Goal: Communication & Community: Answer question/provide support

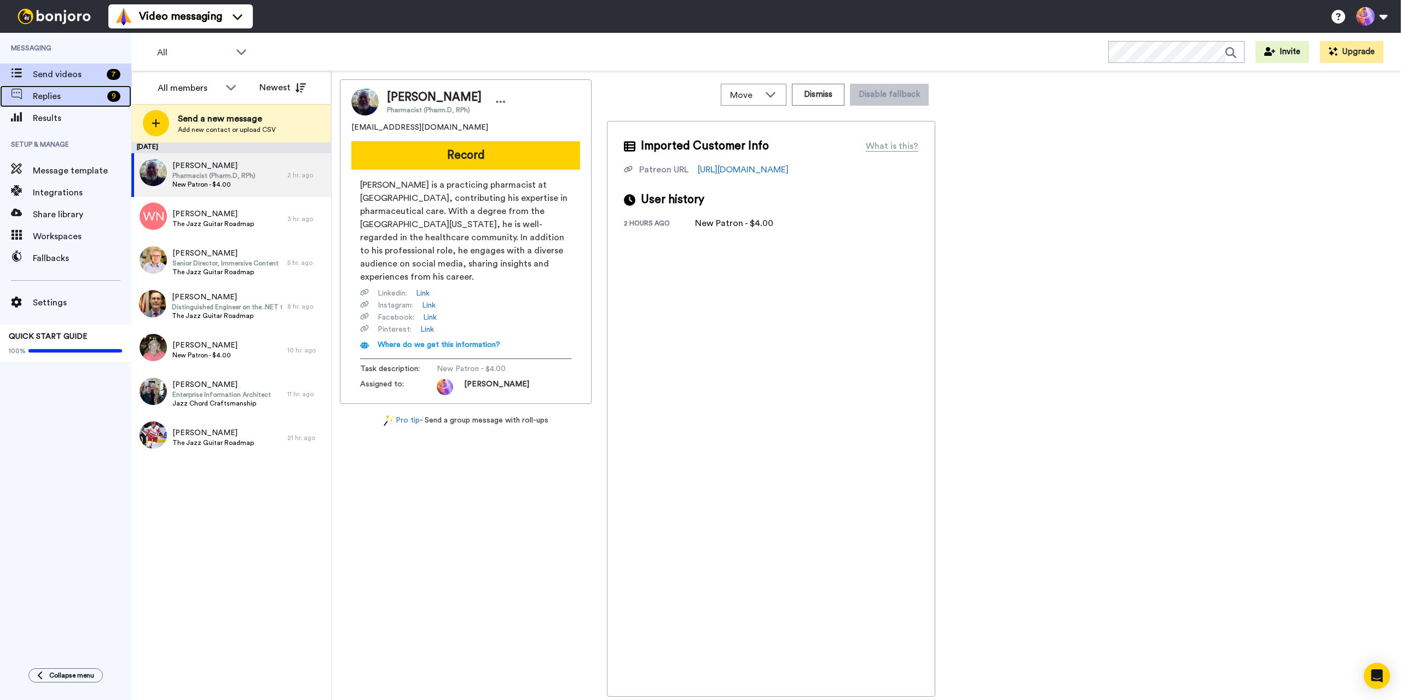
click at [36, 98] on span "Replies" at bounding box center [68, 96] width 70 height 13
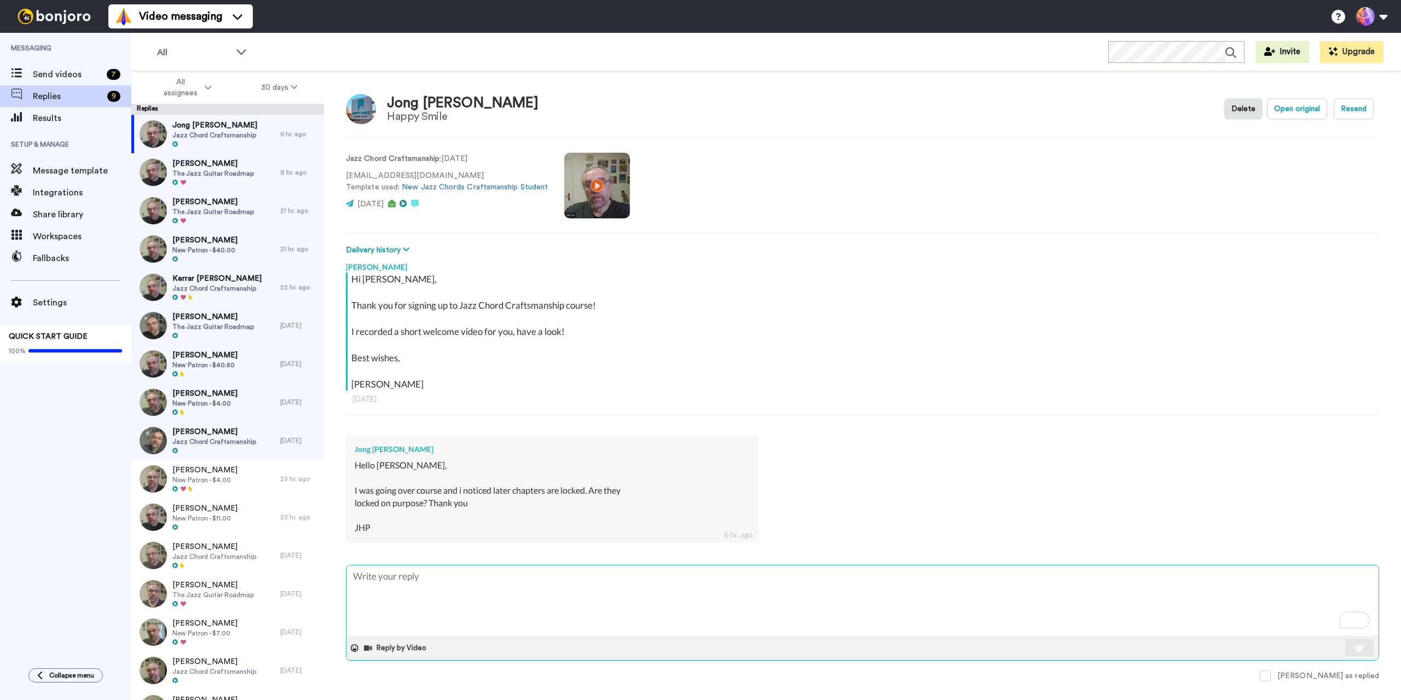
click at [433, 585] on textarea "To enrich screen reader interactions, please activate Accessibility in Grammarl…" at bounding box center [862, 600] width 1032 height 70
type textarea "x"
type textarea "Y"
type textarea "x"
type textarea "Ye"
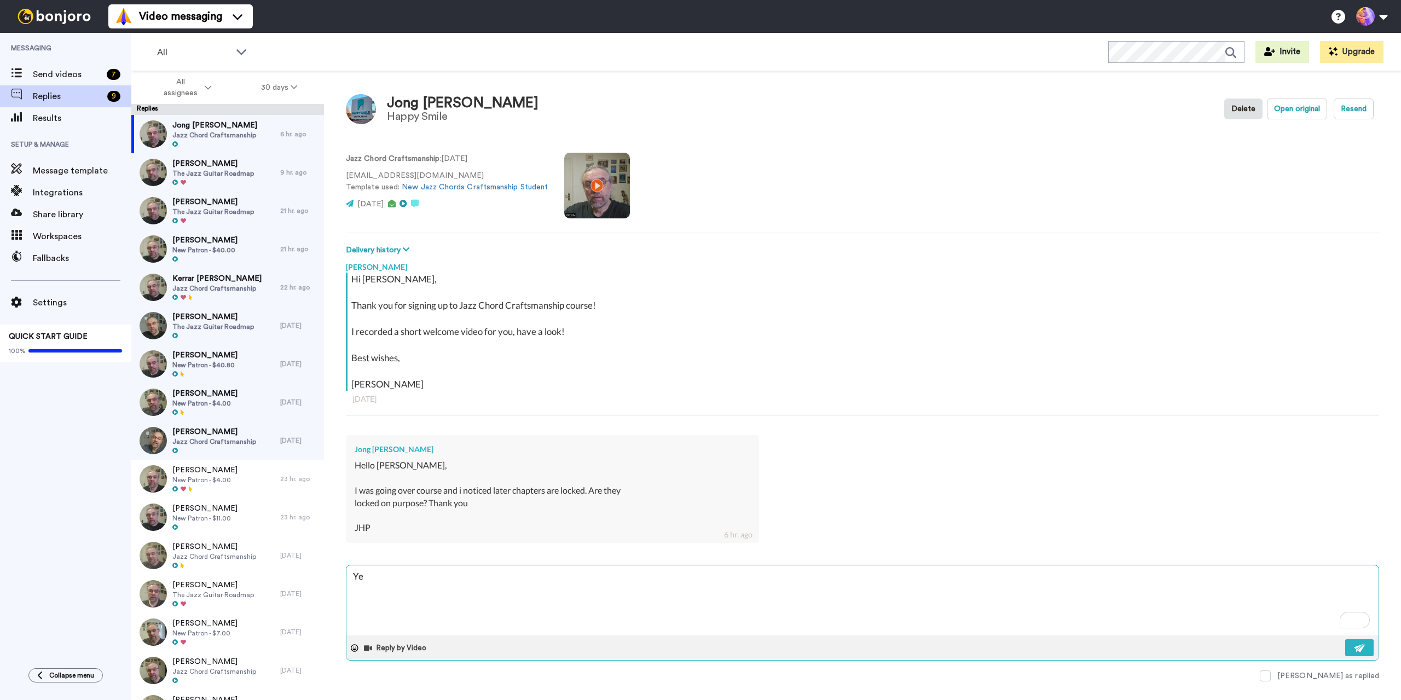
type textarea "x"
type textarea "Yes"
type textarea "x"
type textarea "Yes,"
type textarea "x"
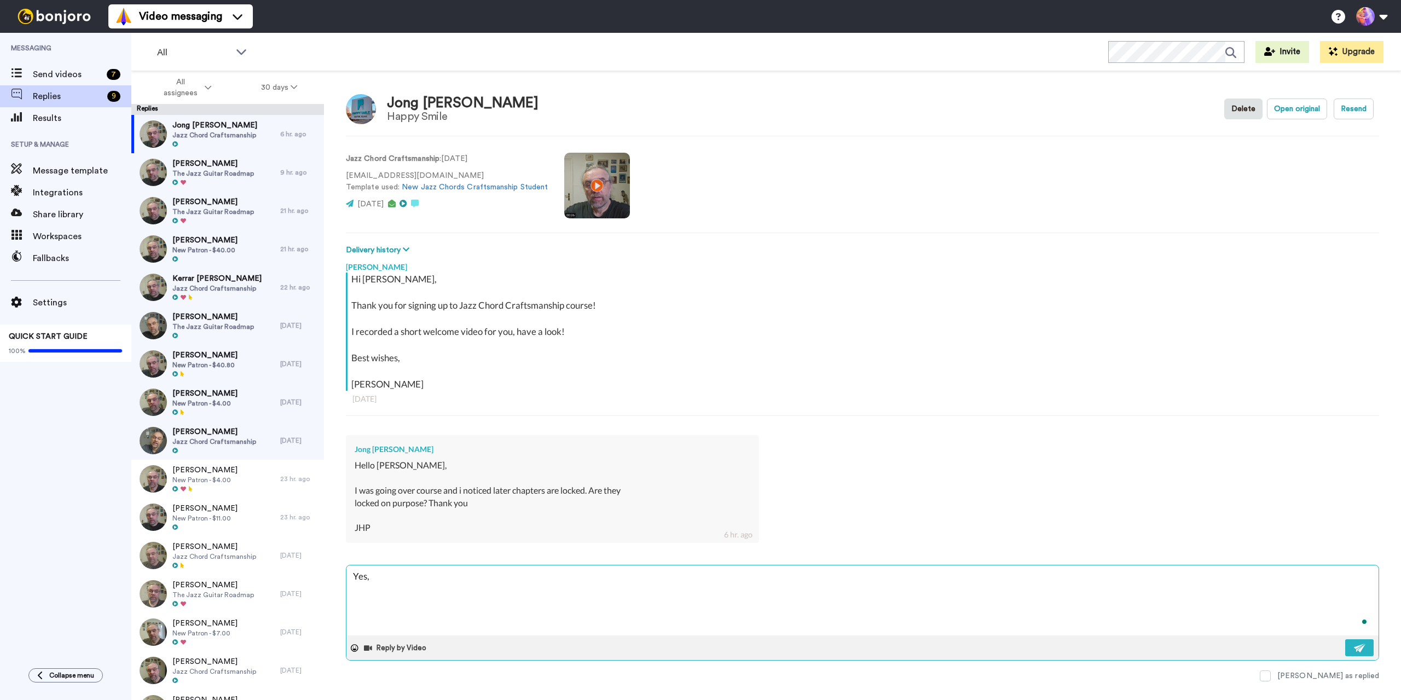
type textarea "Yes,"
type textarea "x"
type textarea "Yes, t"
type textarea "x"
type textarea "Yes, th"
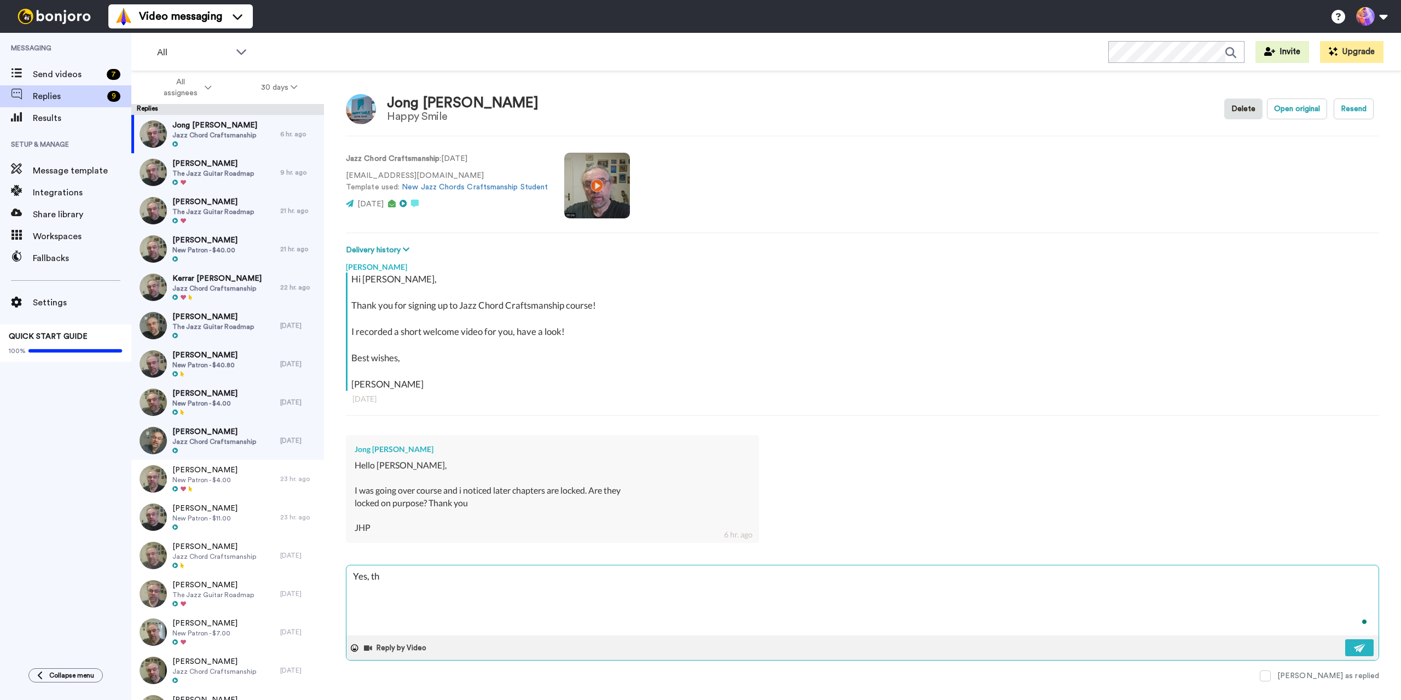
type textarea "x"
type textarea "Yes, tha"
type textarea "x"
type textarea "Yes, that"
type textarea "x"
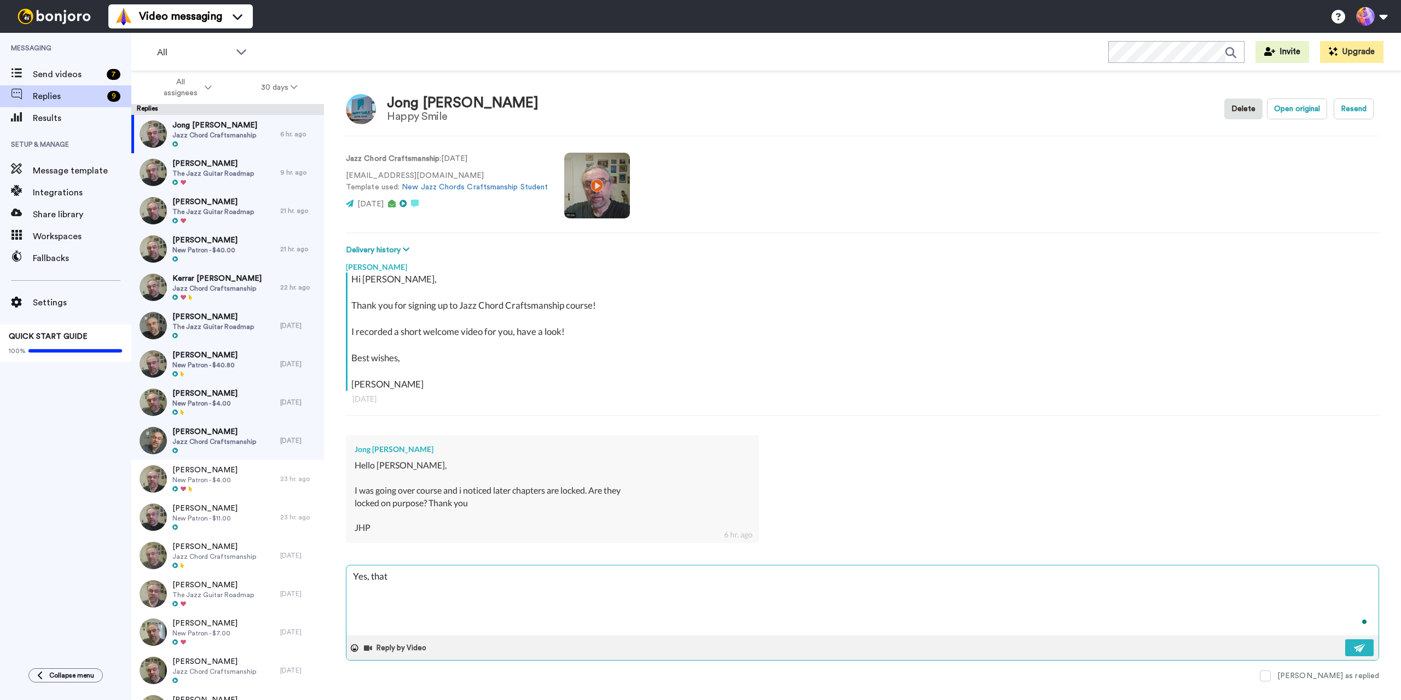
type textarea "Yes, that"
type textarea "x"
type textarea "Yes, that i"
type textarea "x"
type textarea "Yes, that is"
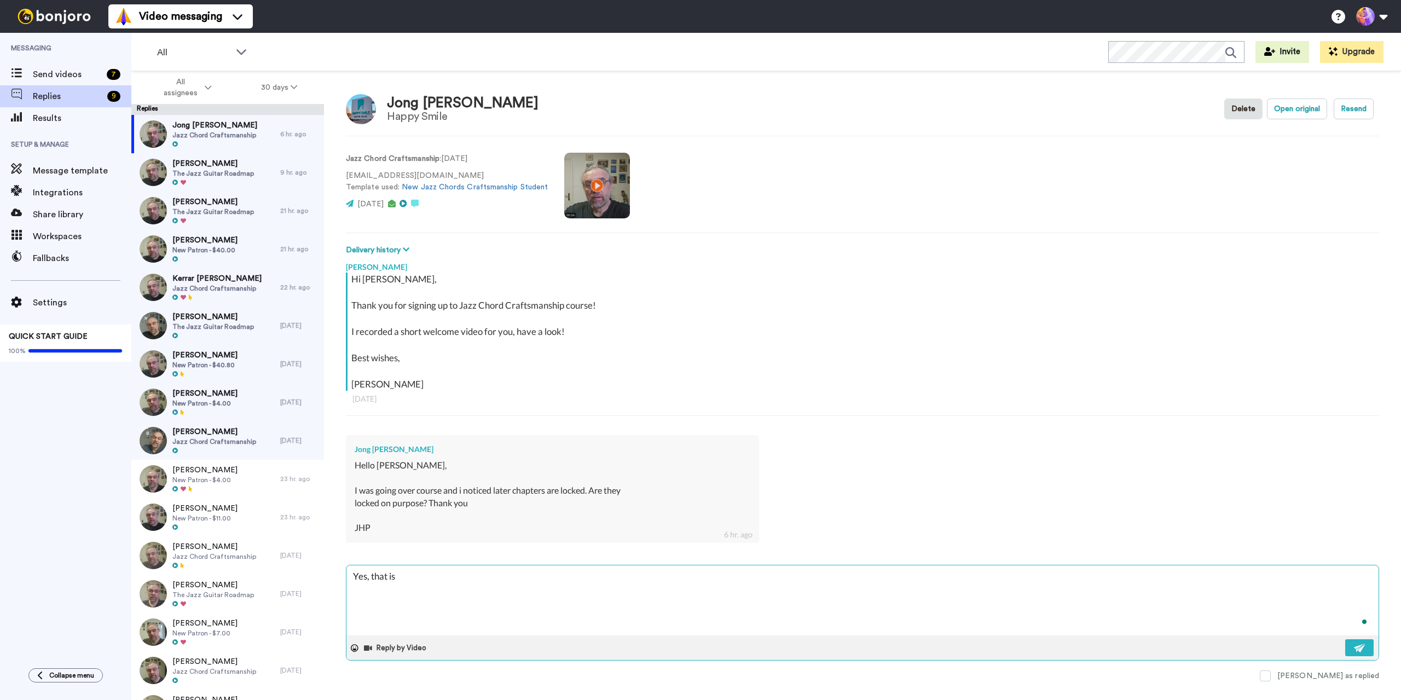
type textarea "x"
type textarea "Yes, that is"
type textarea "x"
type textarea "Yes, that is a"
type textarea "x"
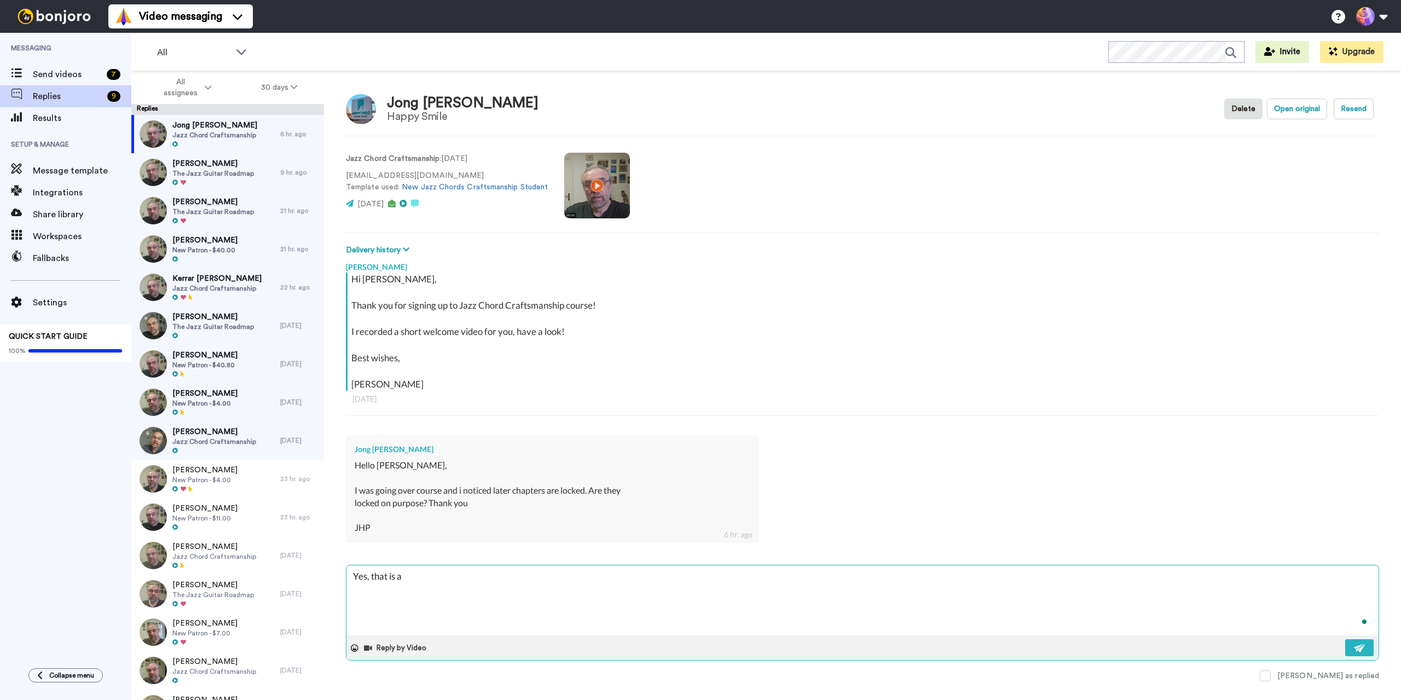
type textarea "Yes, that is a"
type textarea "x"
type textarea "Yes, that is a f"
type textarea "x"
type textarea "Yes, that is a fr"
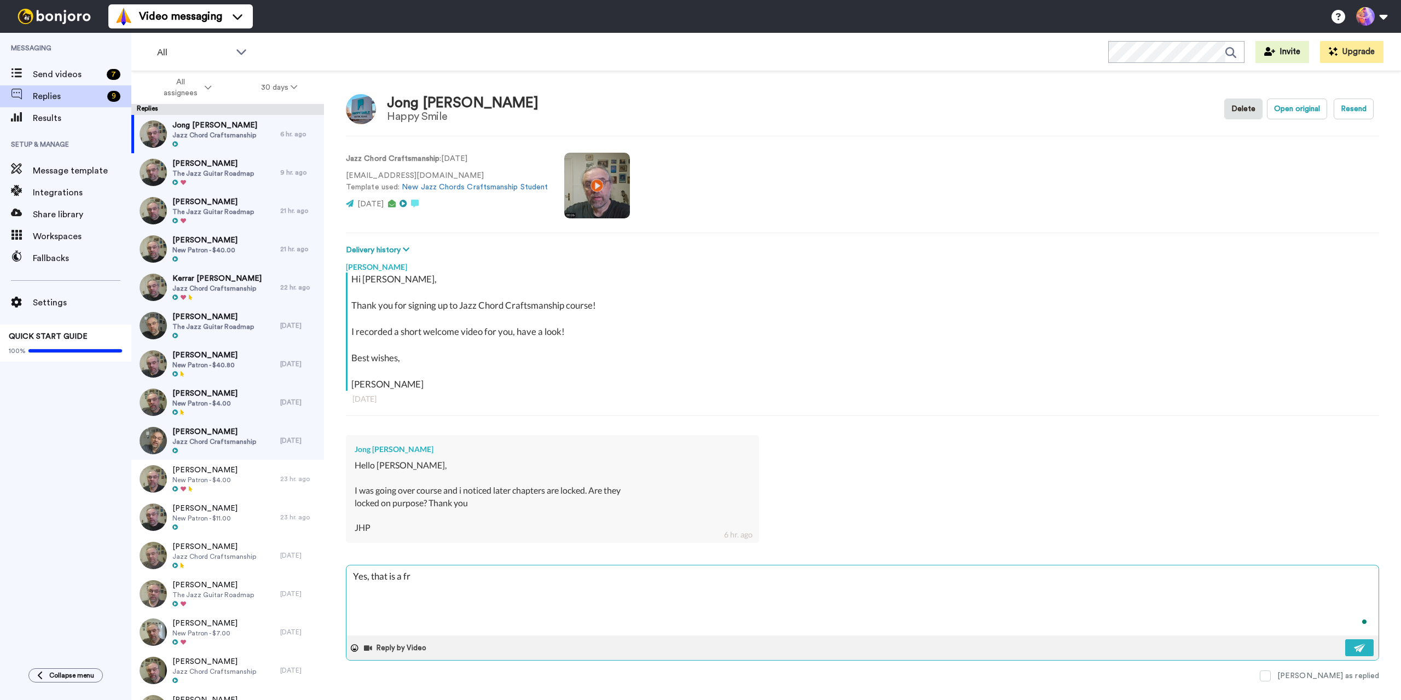
type textarea "x"
type textarea "Yes, that is a fri"
type textarea "x"
type textarea "Yes, that is a frip"
type textarea "x"
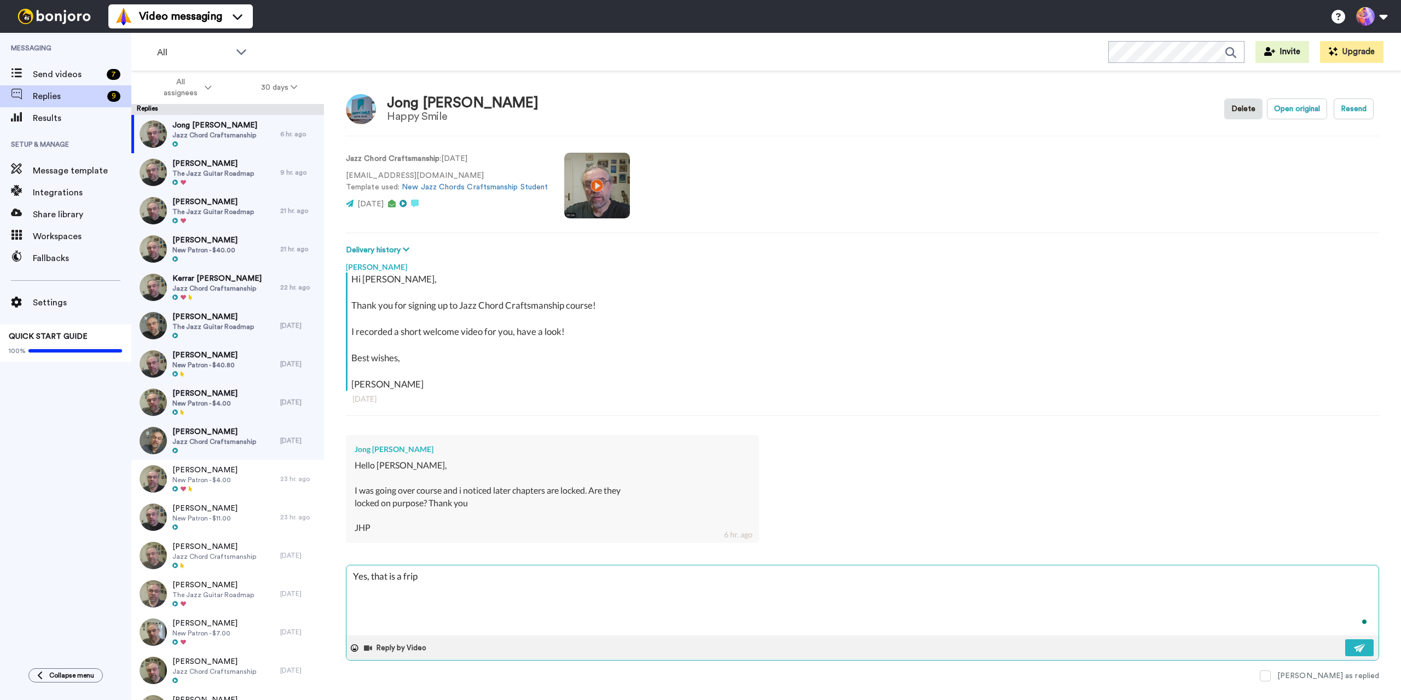
type textarea "Yes, that is a fri"
type textarea "x"
type textarea "Yes, that is a fr"
type textarea "x"
type textarea "Yes, that is a f"
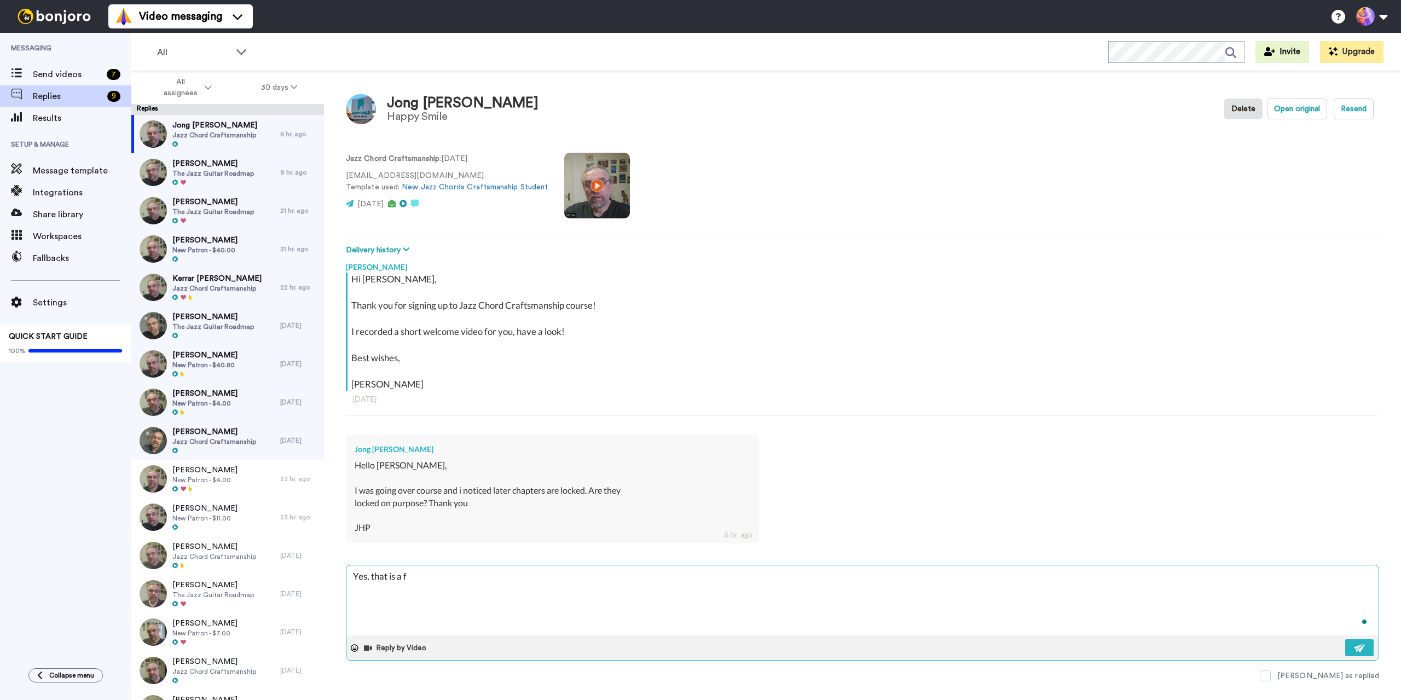
type textarea "x"
type textarea "Yes, that is a"
type textarea "x"
type textarea "Yes, that is a d"
type textarea "x"
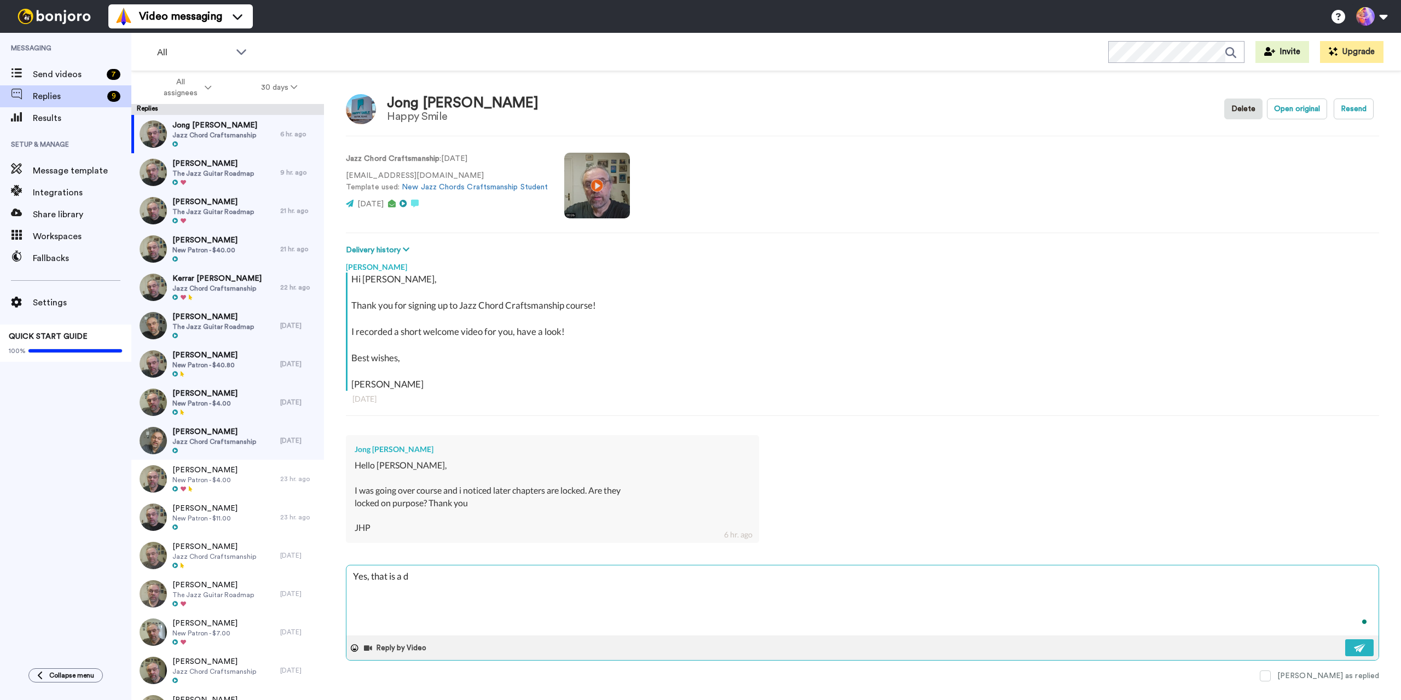
type textarea "Yes, that is a dr"
type textarea "x"
type textarea "Yes, that is a dri"
type textarea "x"
type textarea "Yes, that is a drip"
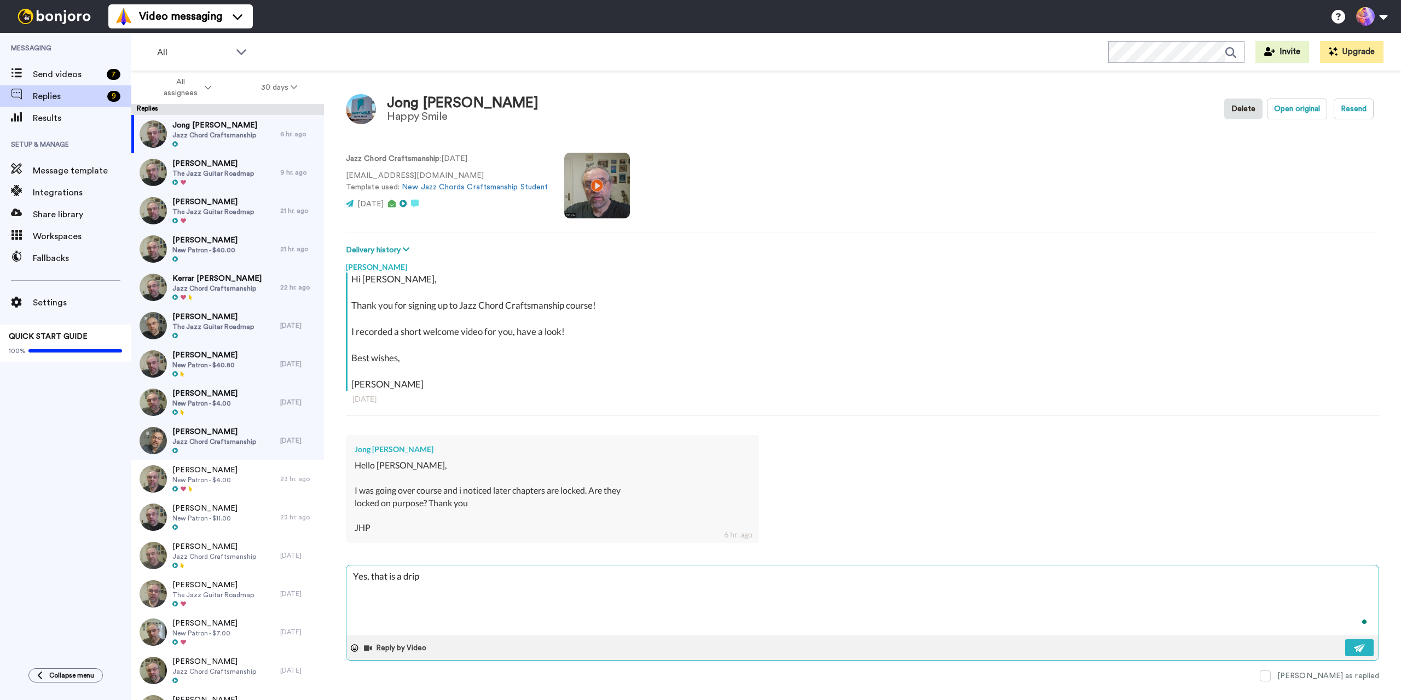
type textarea "x"
type textarea "Yes, that is a drip"
type textarea "x"
type textarea "Yes, that is a drip f"
type textarea "x"
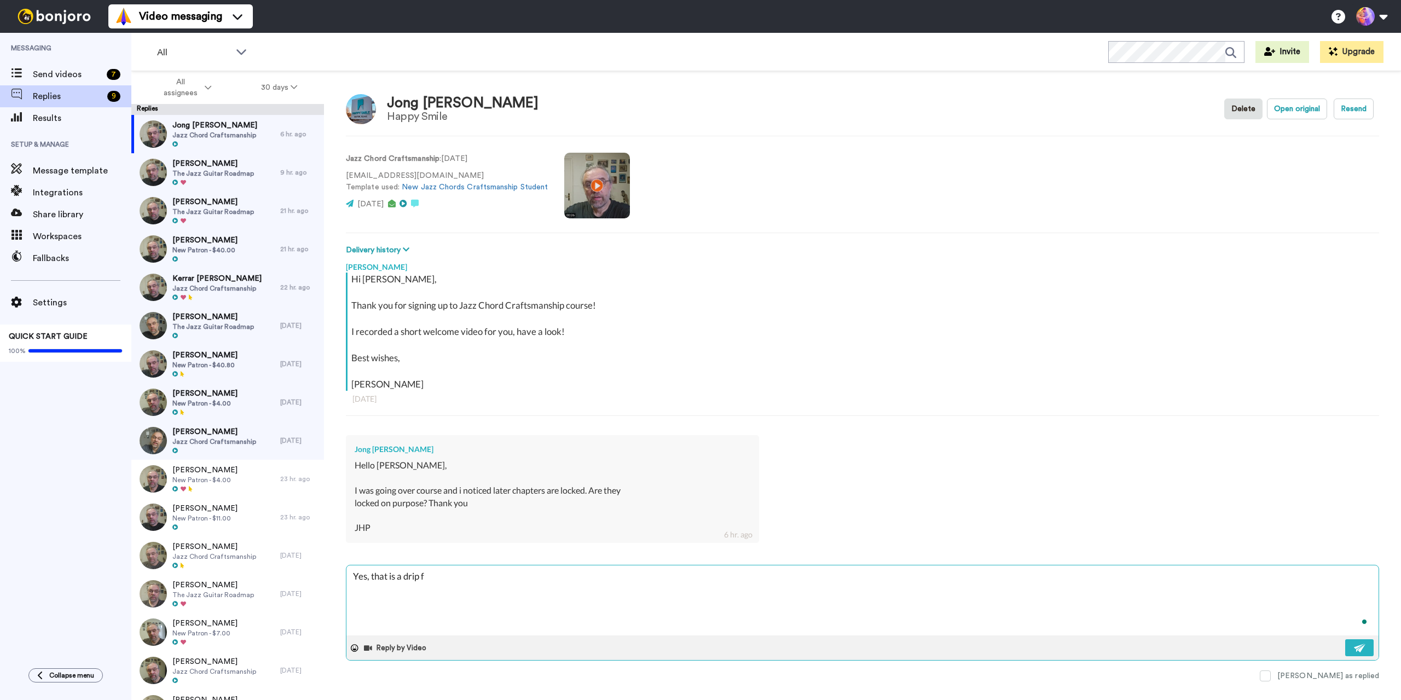
type textarea "Yes, that is a drip fu"
type textarea "x"
type textarea "Yes, that is a drip fun"
type textarea "x"
type textarea "Yes, that is a drip func"
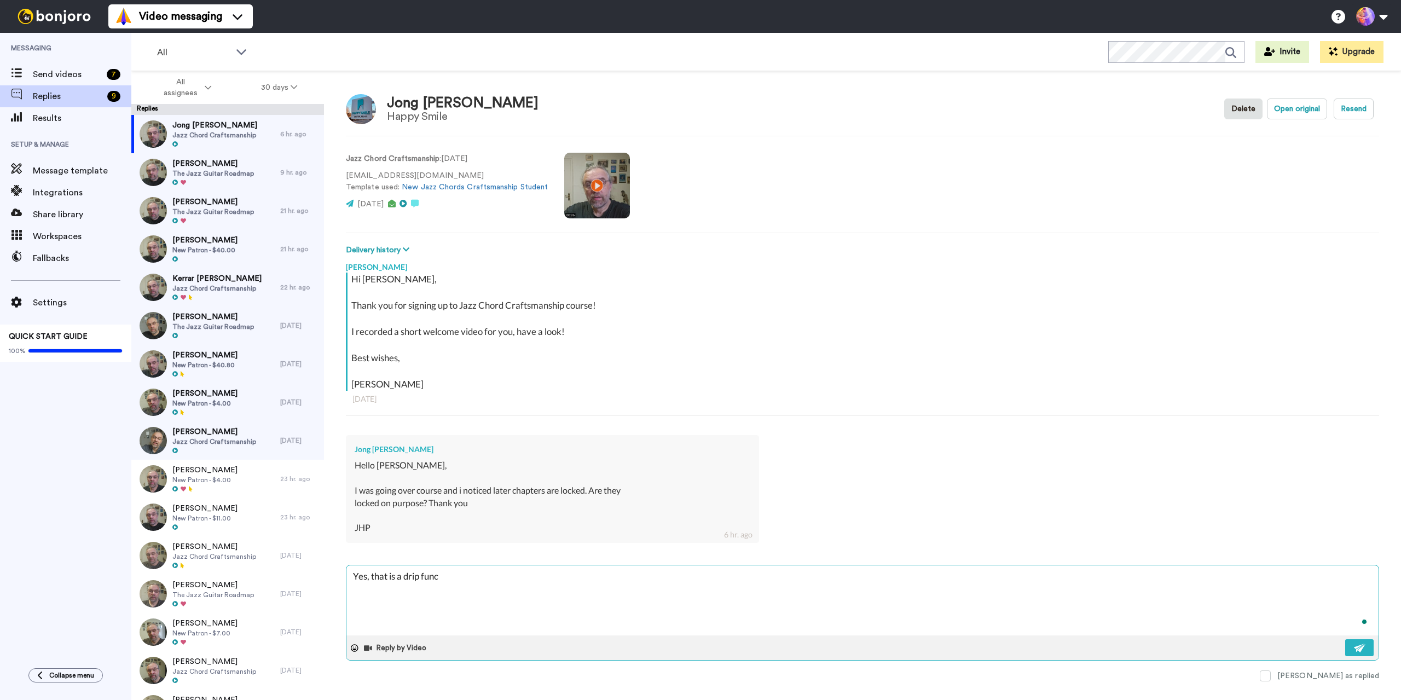
type textarea "x"
type textarea "Yes, that is a drip funct"
type textarea "x"
type textarea "Yes, that is a drip functi"
type textarea "x"
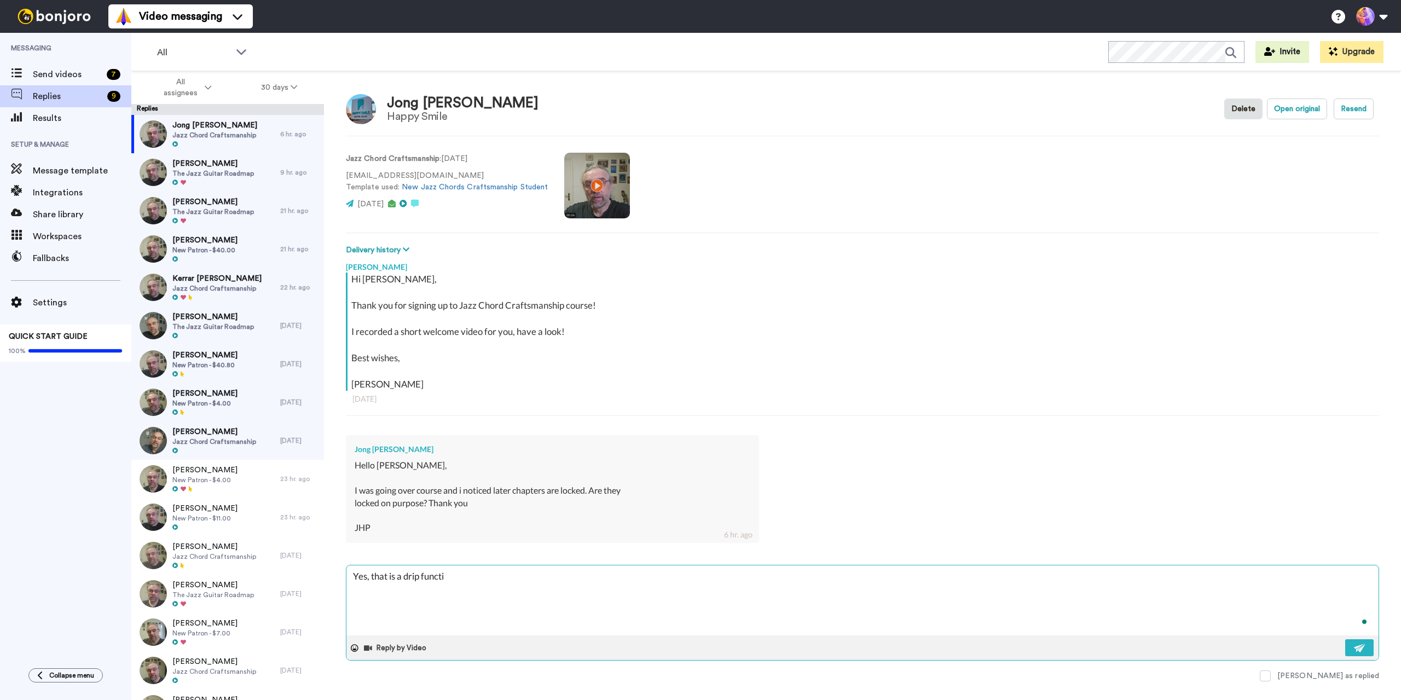
type textarea "Yes, that is a drip functio"
type textarea "x"
type textarea "Yes, that is a drip function"
type textarea "x"
type textarea "Yes, that is a drip function."
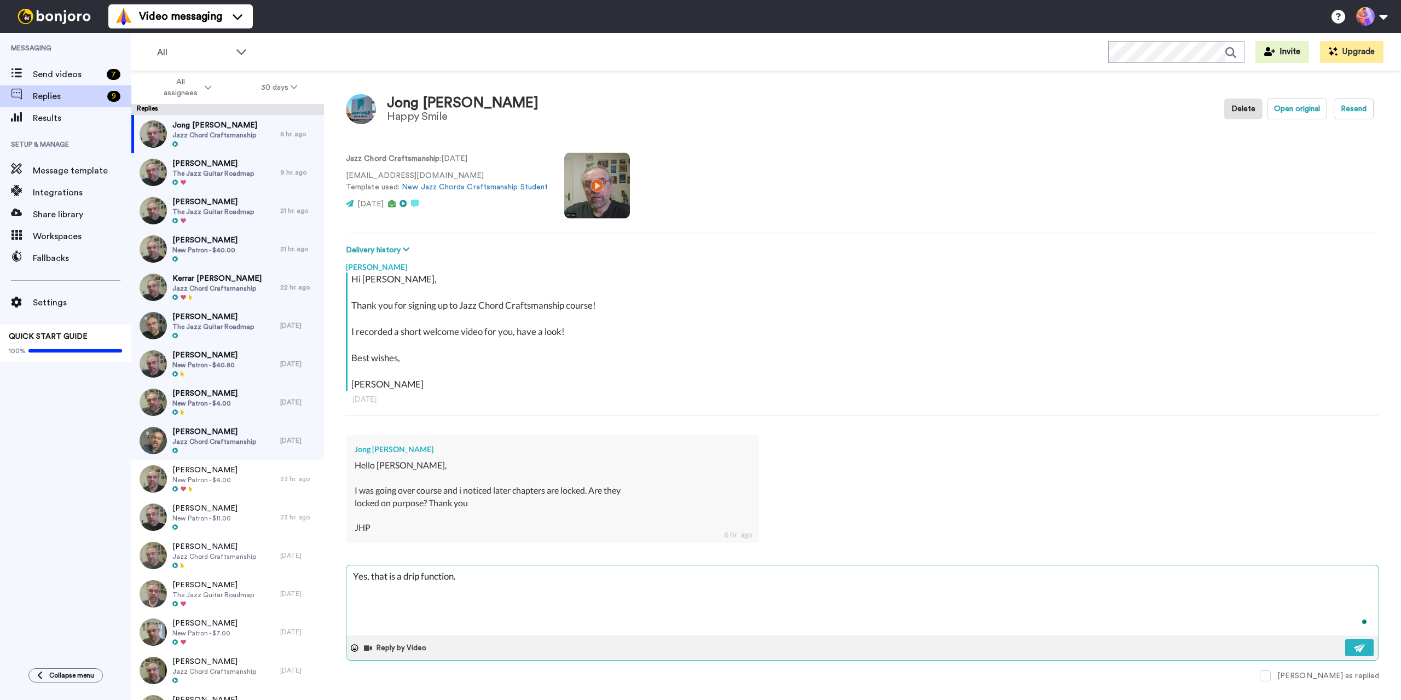
type textarea "x"
type textarea "Yes, that is a drip function."
type textarea "x"
type textarea "Yes, that is a drip function. T"
type textarea "x"
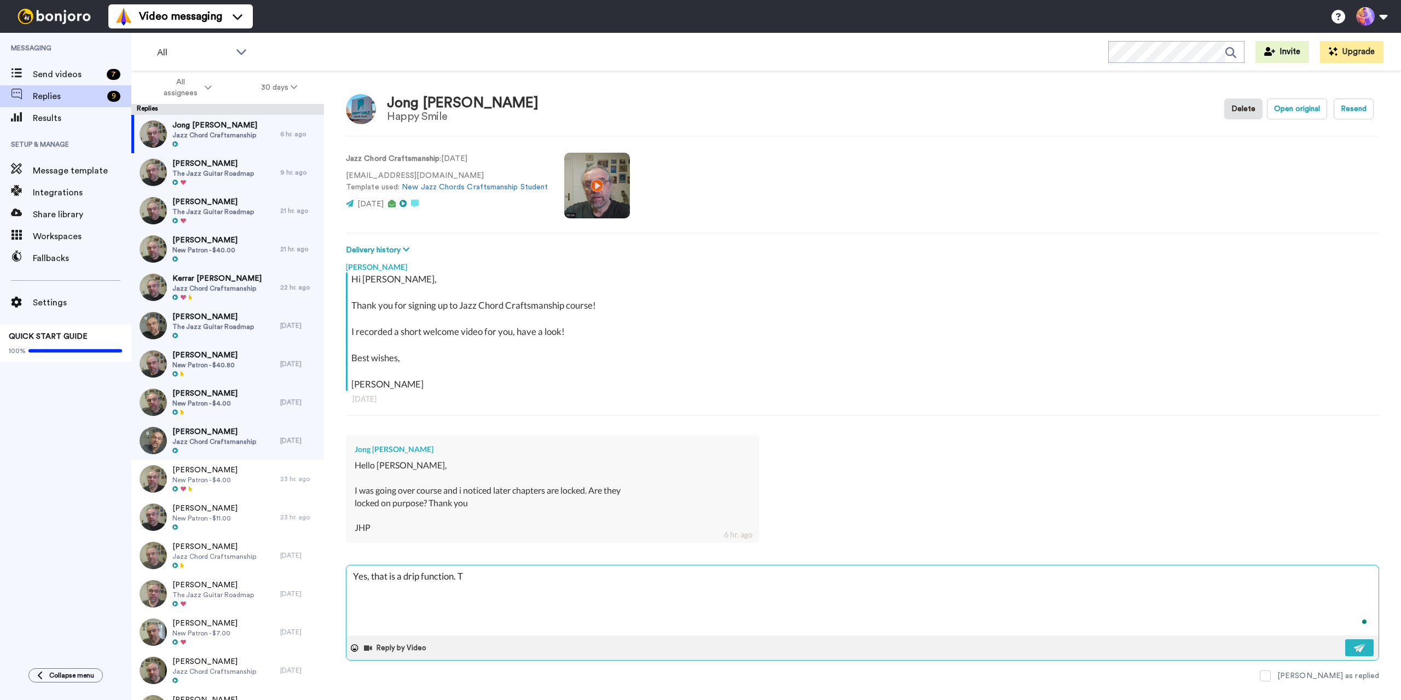
type textarea "Yes, that is a drip function. TH"
type textarea "x"
type textarea "Yes, that is a drip function. THe"
type textarea "x"
type textarea "Yes, that is a drip function. THey"
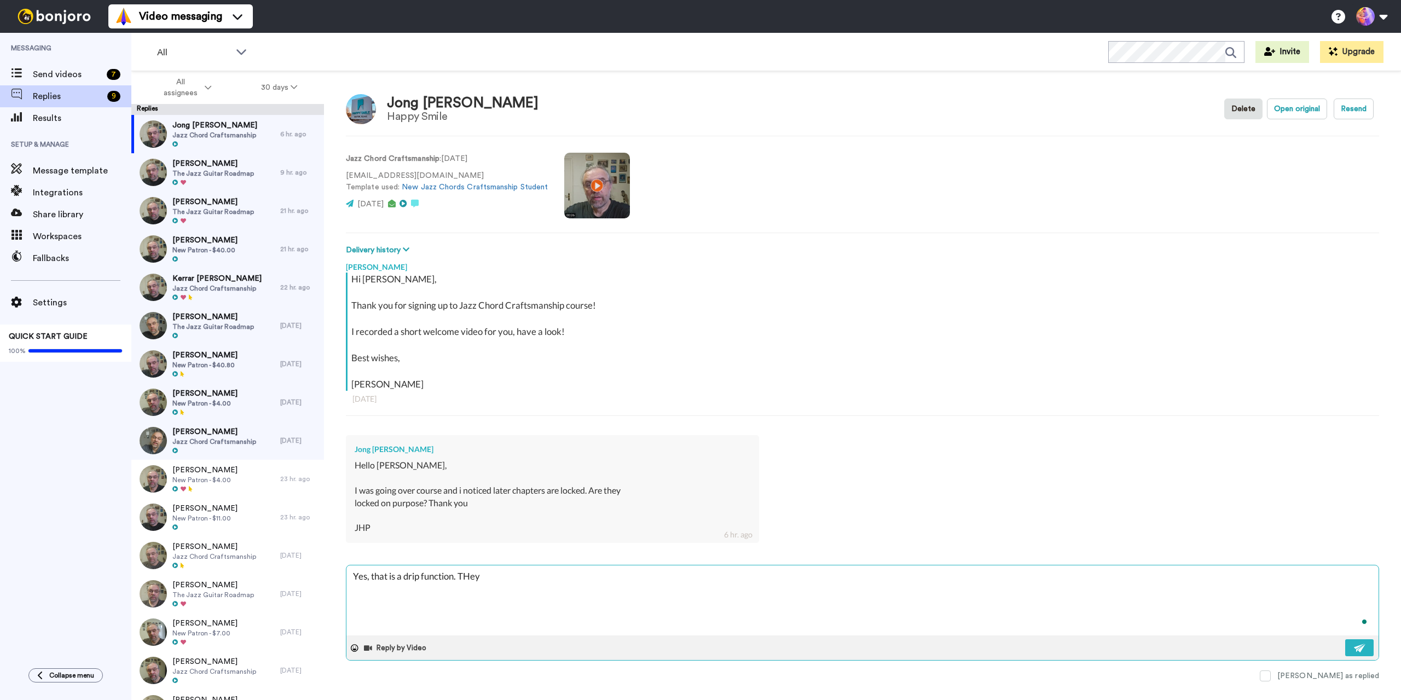
type textarea "x"
type textarea "Yes, that is a drip function. THey"
type textarea "x"
type textarea "Yes, that is a drip function. THey"
type textarea "x"
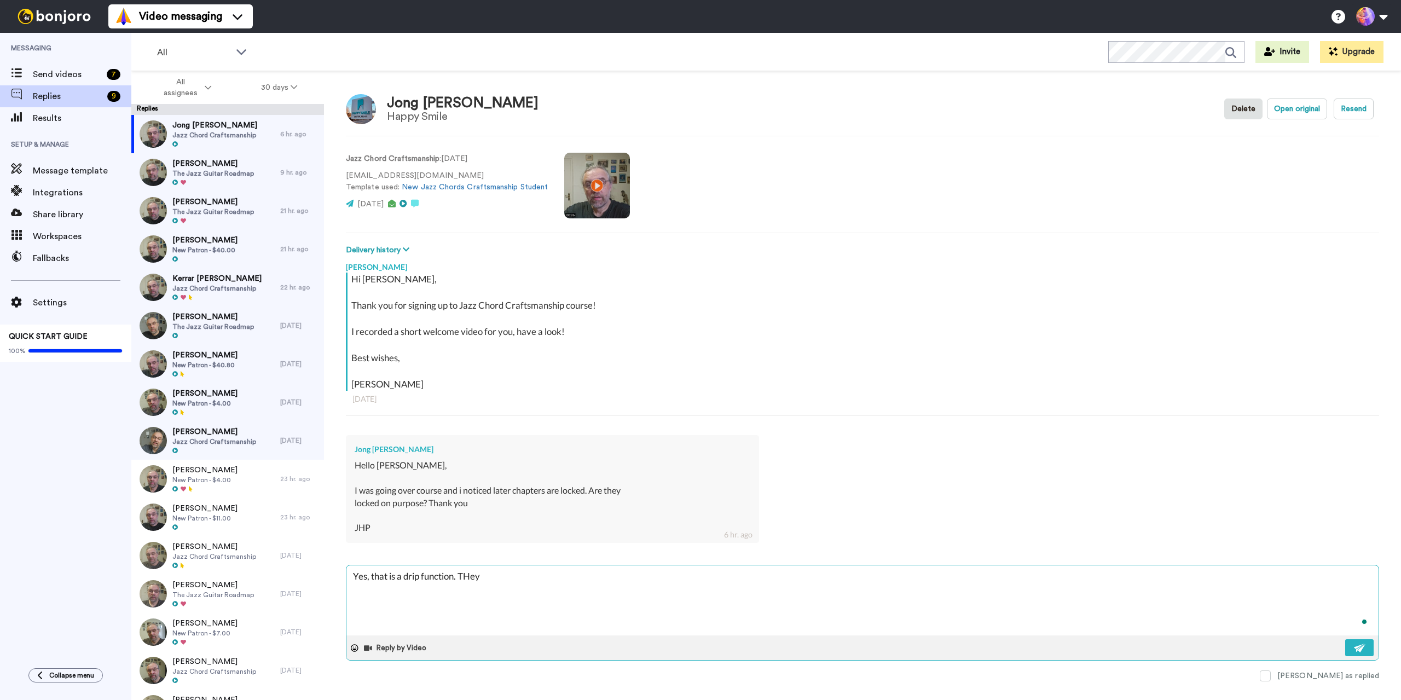
type textarea "Yes, that is a drip function. THe"
type textarea "x"
type textarea "Yes, that is a drip function. TH"
type textarea "x"
type textarea "Yes, that is a drip function. T"
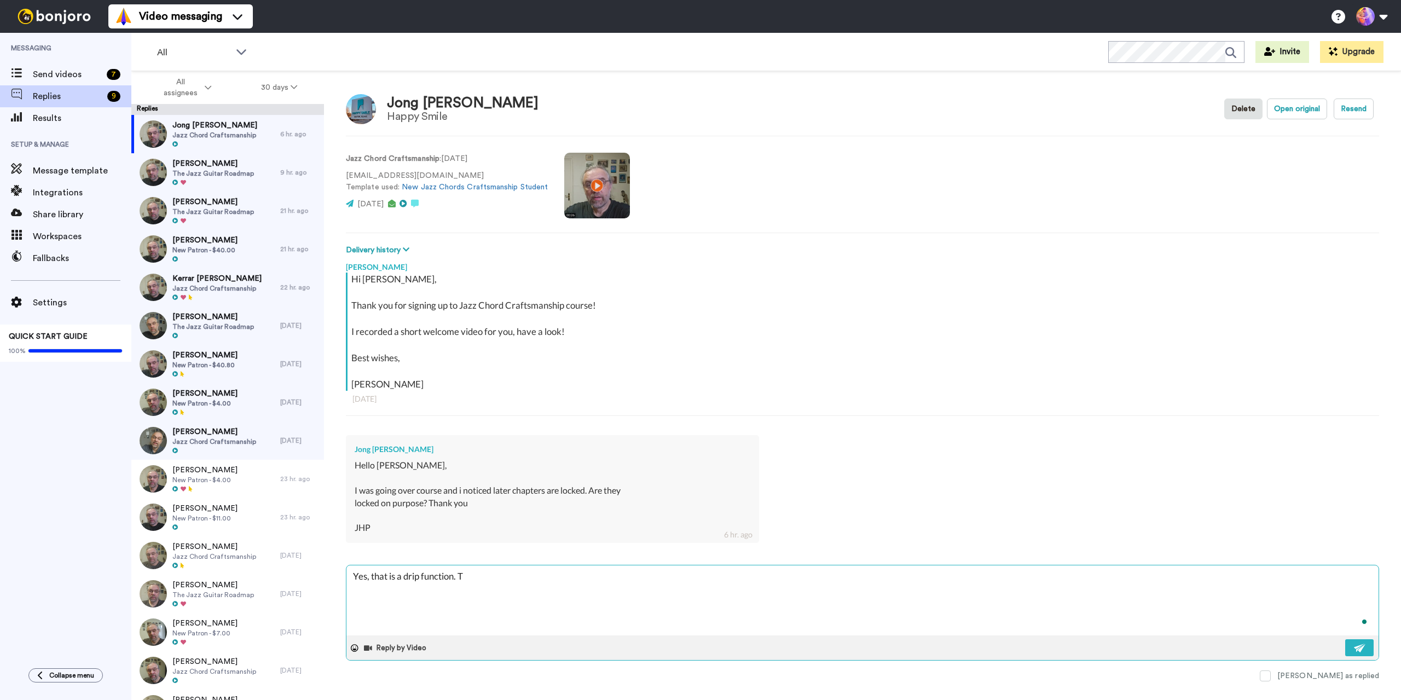
type textarea "x"
type textarea "Yes, that is a drip function. Th"
type textarea "x"
type textarea "Yes, that is a drip function. The"
type textarea "x"
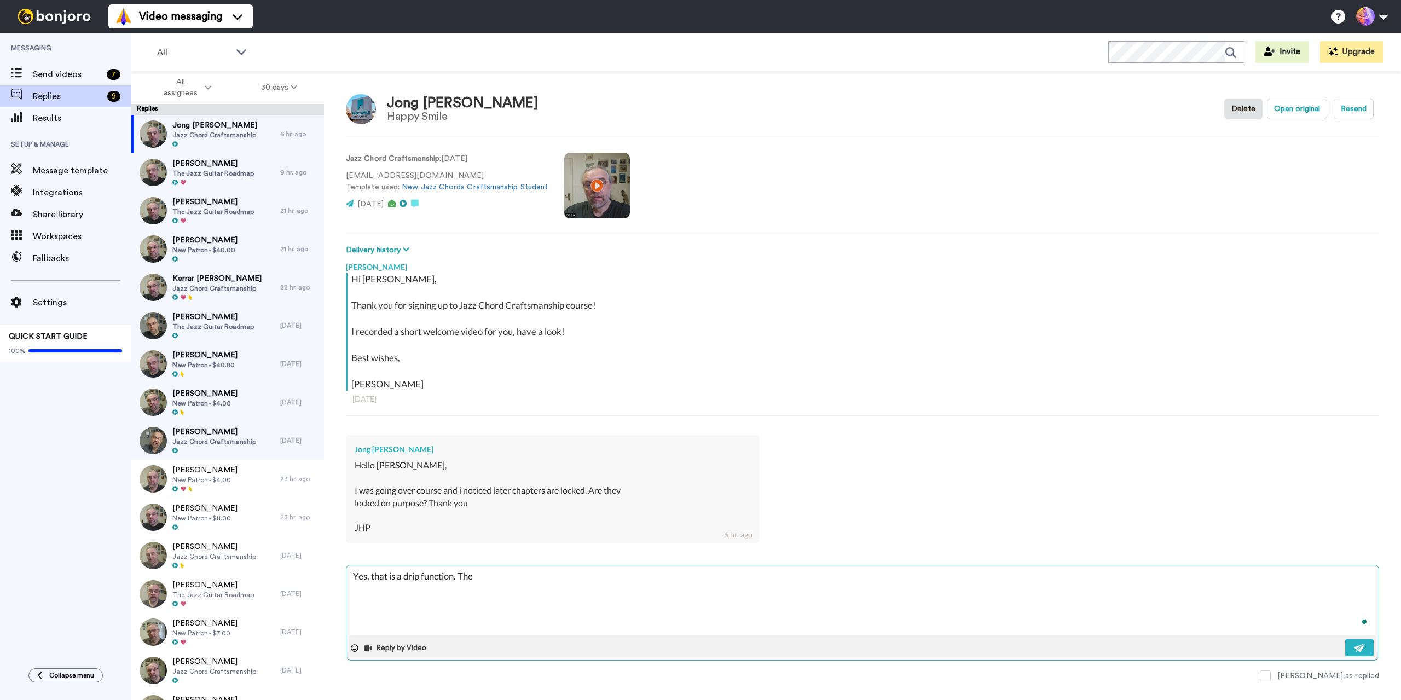
type textarea "Yes, that is a drip function. They"
type textarea "x"
type textarea "Yes, that is a drip function. They"
type textarea "x"
type textarea "Yes, that is a drip function. They o"
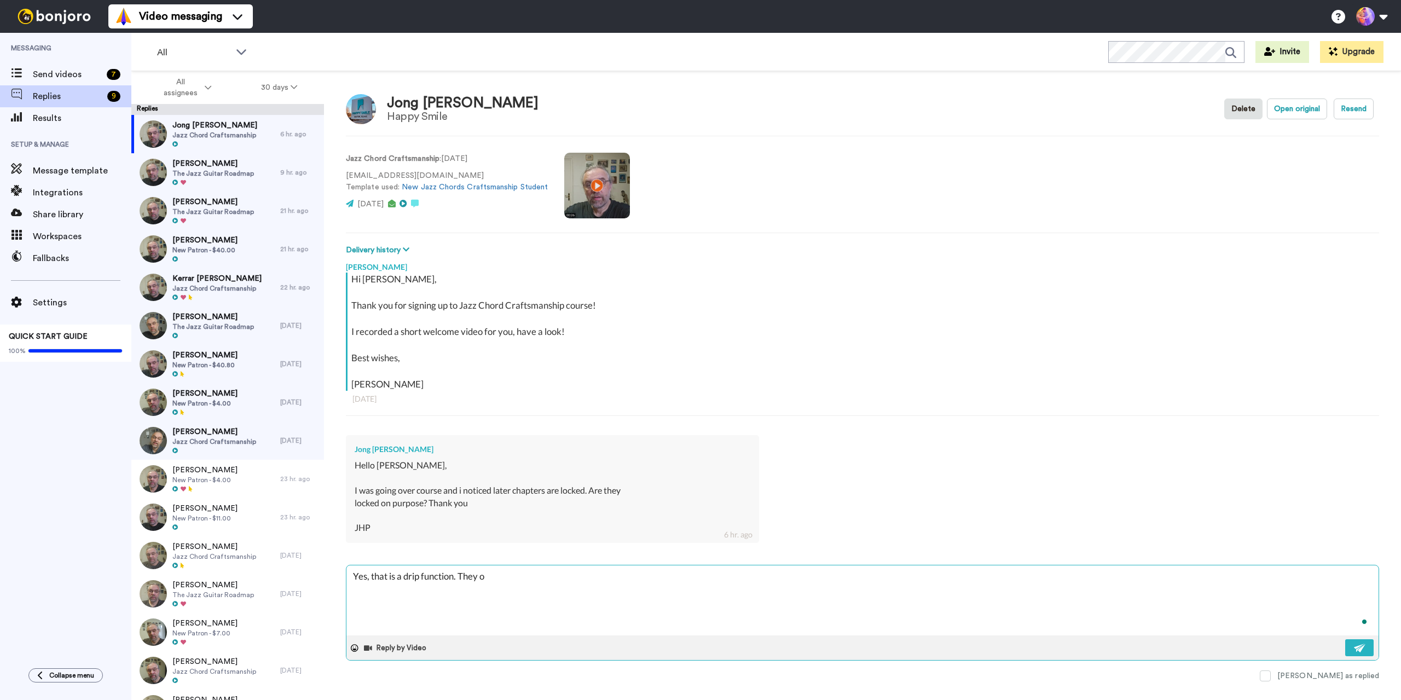
type textarea "x"
type textarea "Yes, that is a drip function. They op"
type textarea "x"
type textarea "Yes, that is a drip function. They ope"
type textarea "x"
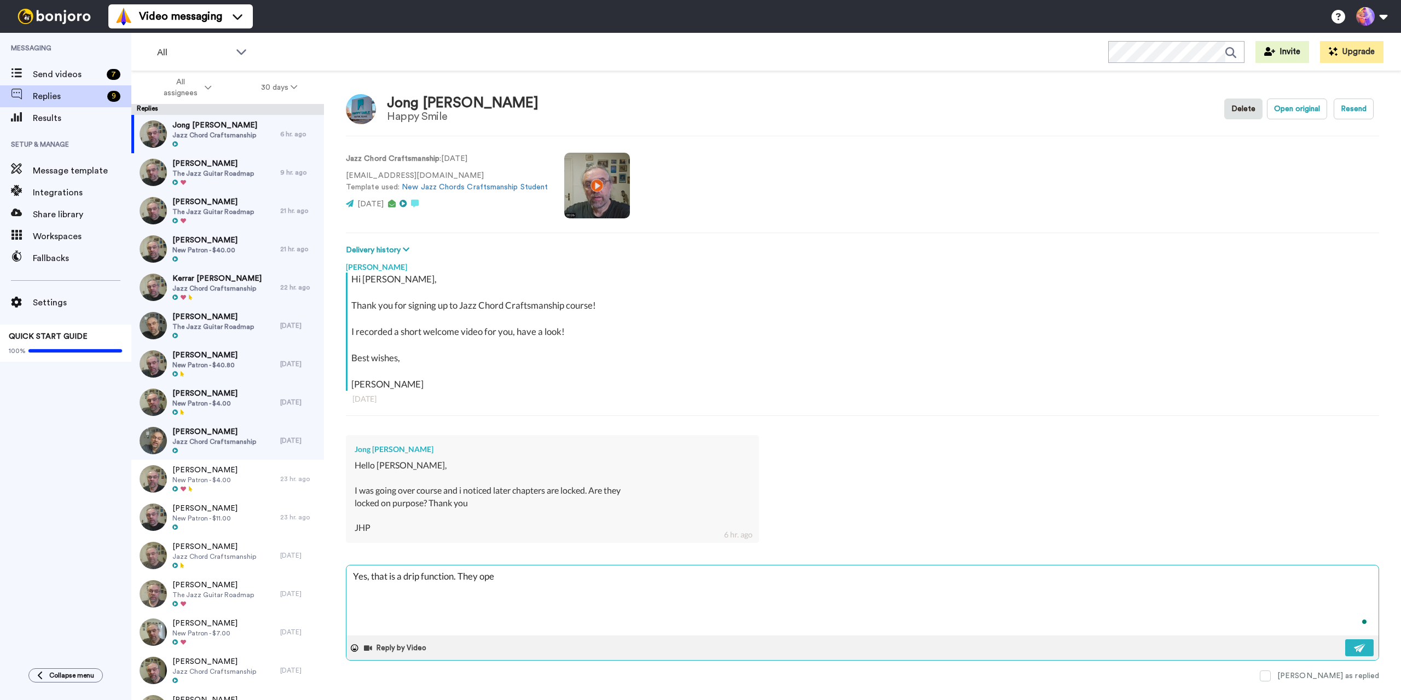
type textarea "Yes, that is a drip function. They open"
type textarea "x"
type textarea "Yes, that is a drip function. They open"
type textarea "x"
type textarea "Yes, that is a drip function. They open u"
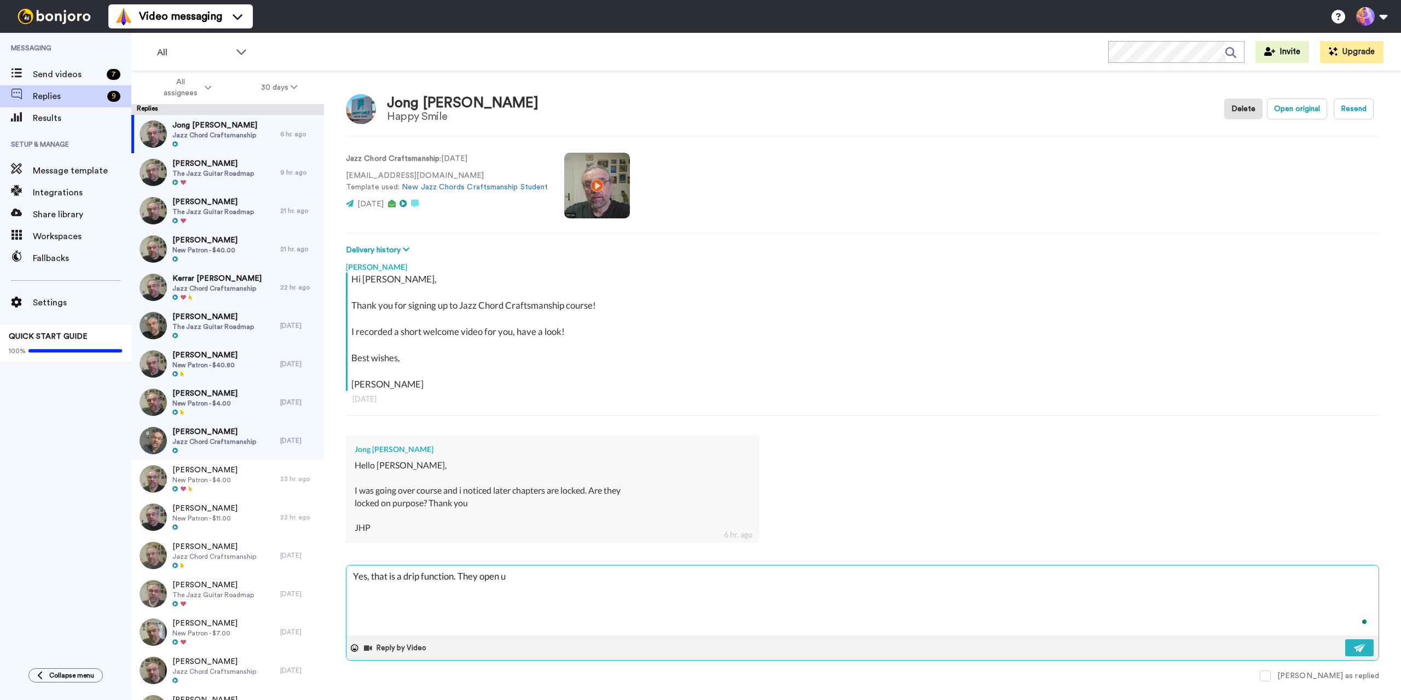
type textarea "x"
type textarea "Yes, that is a drip function. They open up"
type textarea "x"
type textarea "Yes, that is a drip function. They open up"
type textarea "x"
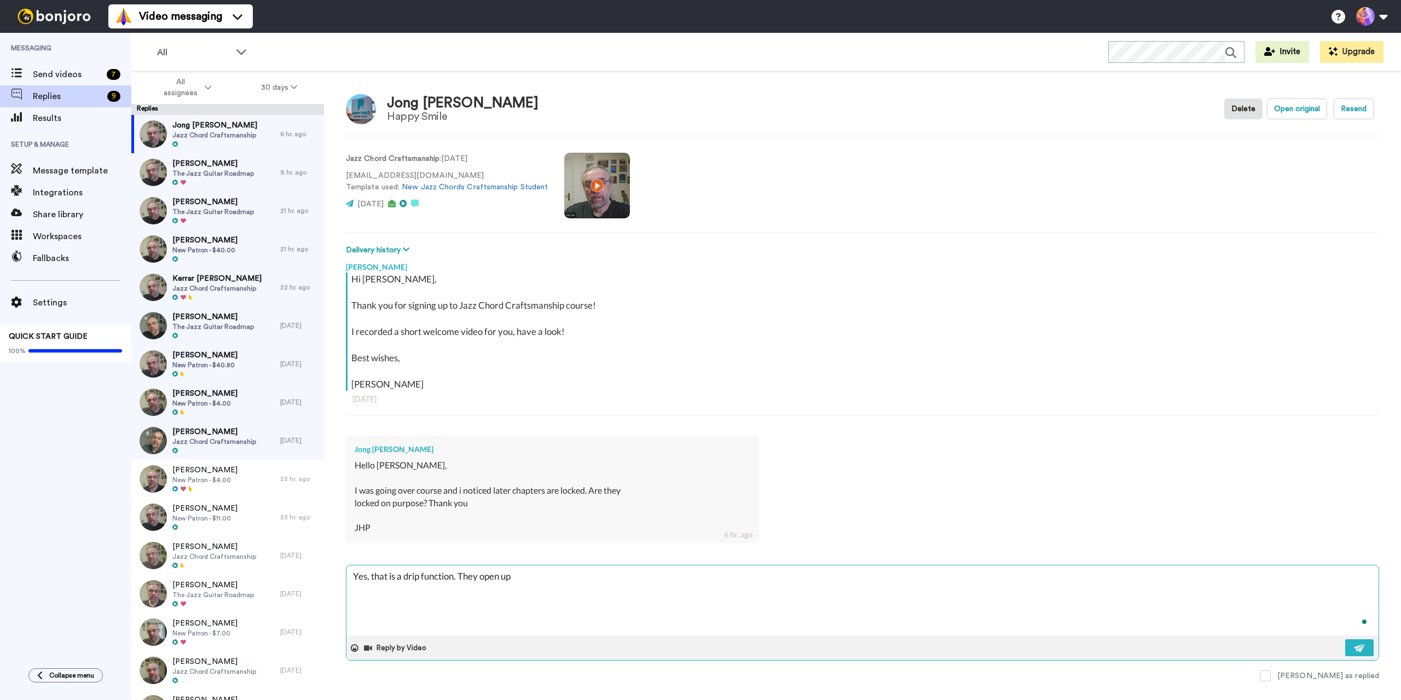
type textarea "Yes, that is a drip function. They open up a"
type textarea "x"
type textarea "Yes, that is a drip function. They open up al"
type textarea "x"
type textarea "Yes, that is a drip function. They open up alo"
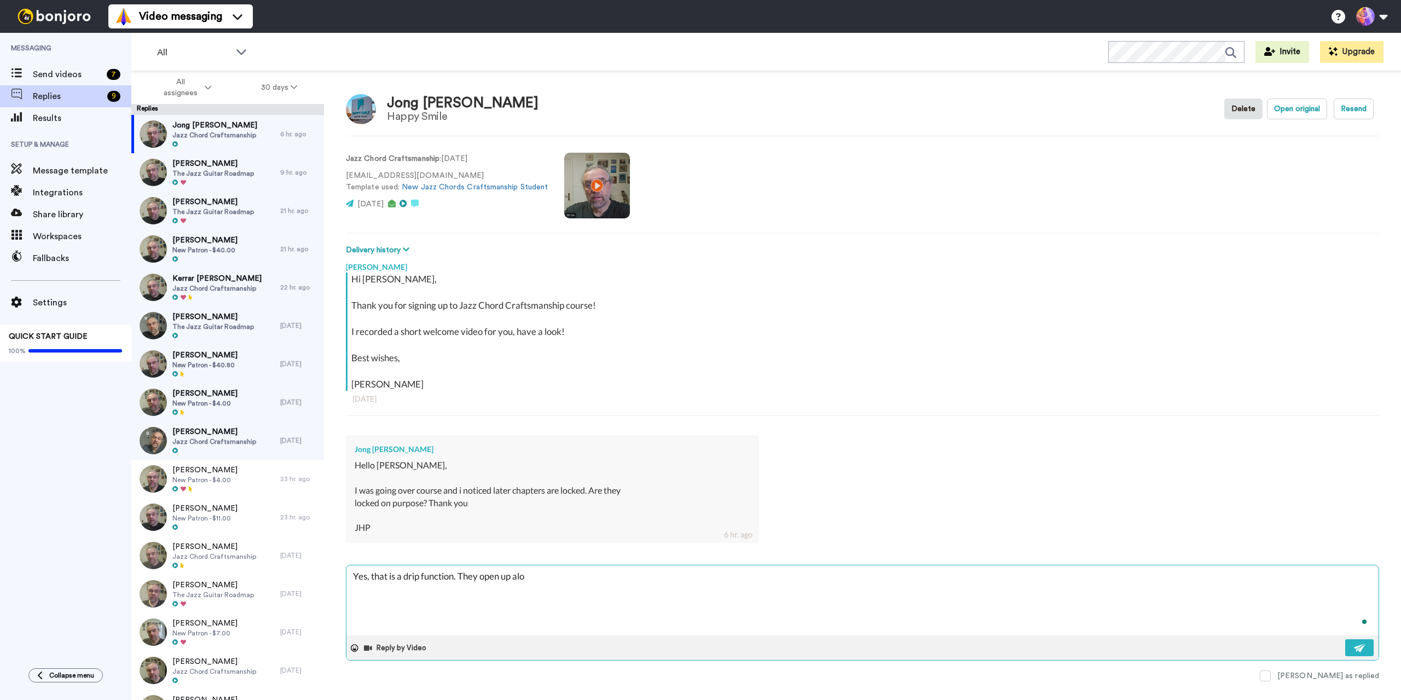
type textarea "x"
type textarea "Yes, that is a drip function. They open up alon"
type textarea "x"
type textarea "Yes, that is a drip function. They open up along"
type textarea "x"
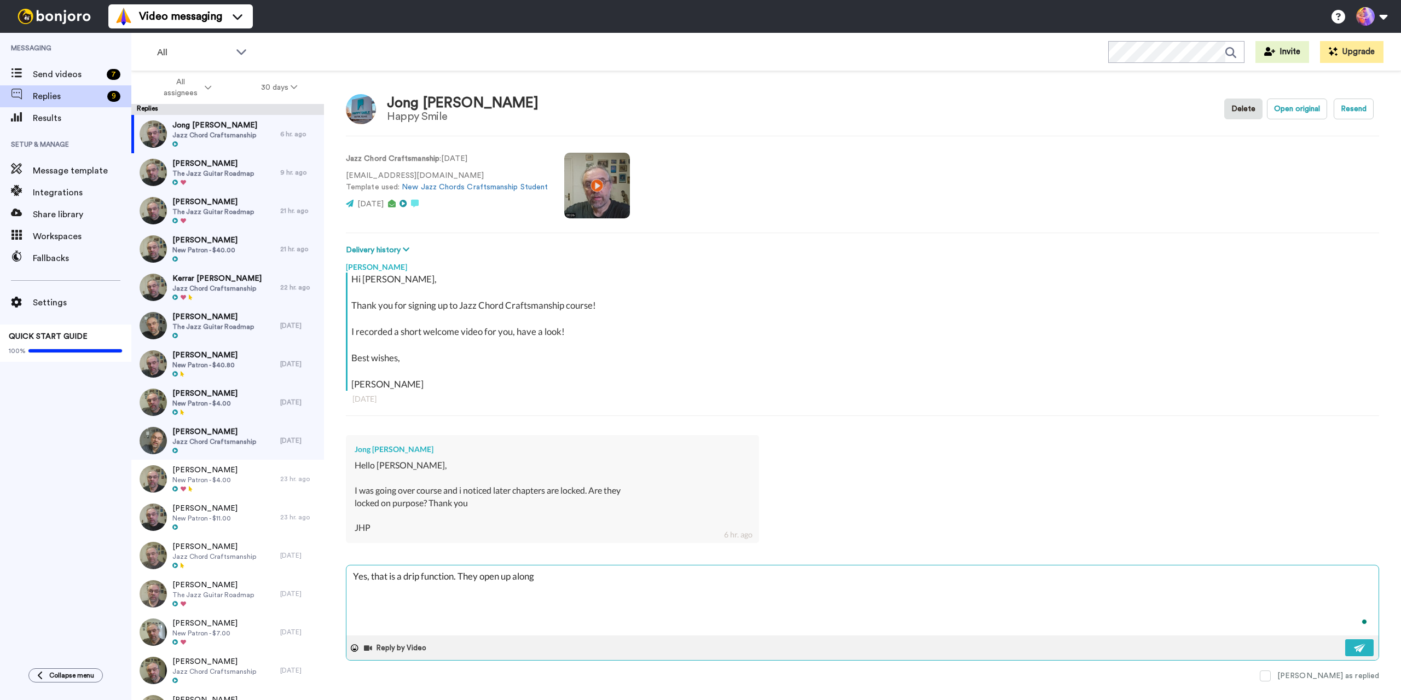
type textarea "Yes, that is a drip function. They open up along"
type textarea "x"
type textarea "Yes, that is a drip function. They open up along t"
type textarea "x"
type textarea "Yes, that is a drip function. They open up along th"
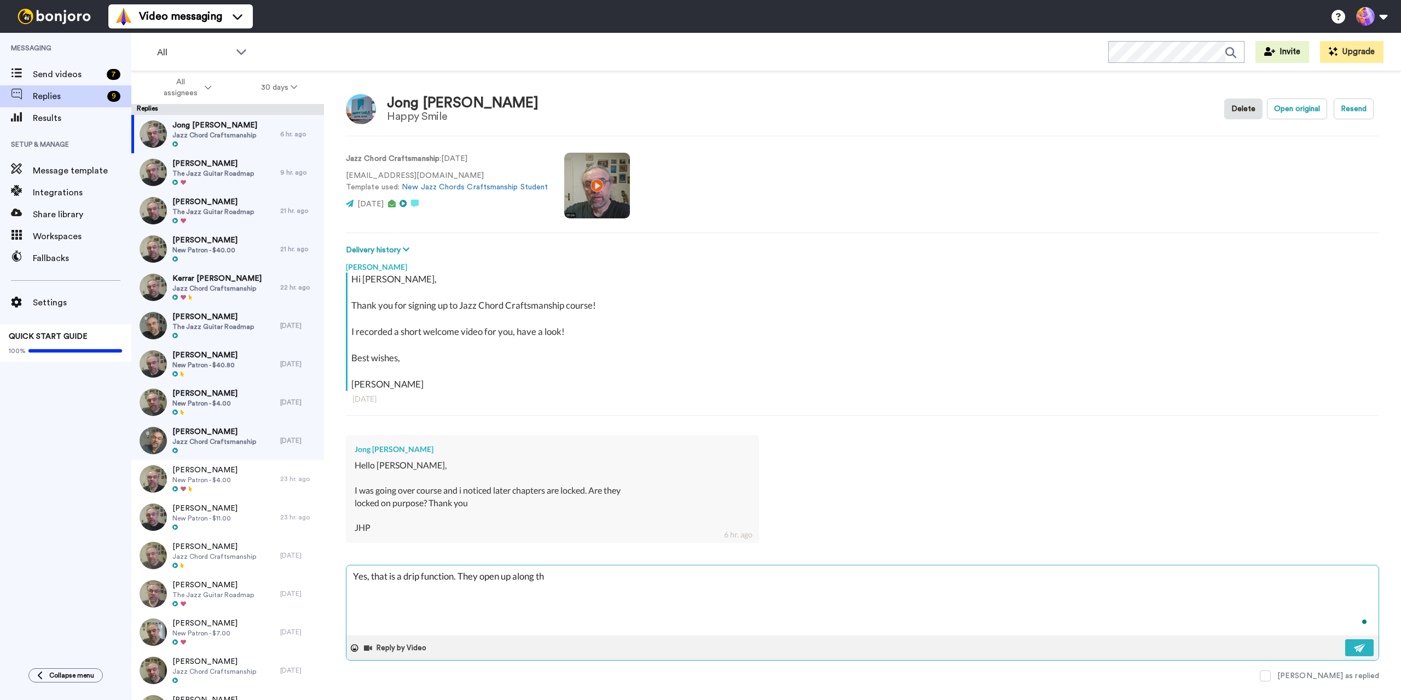
type textarea "x"
type textarea "Yes, that is a drip function. They open up along the"
type textarea "x"
type textarea "Yes, that is a drip function. They open up along the"
type textarea "x"
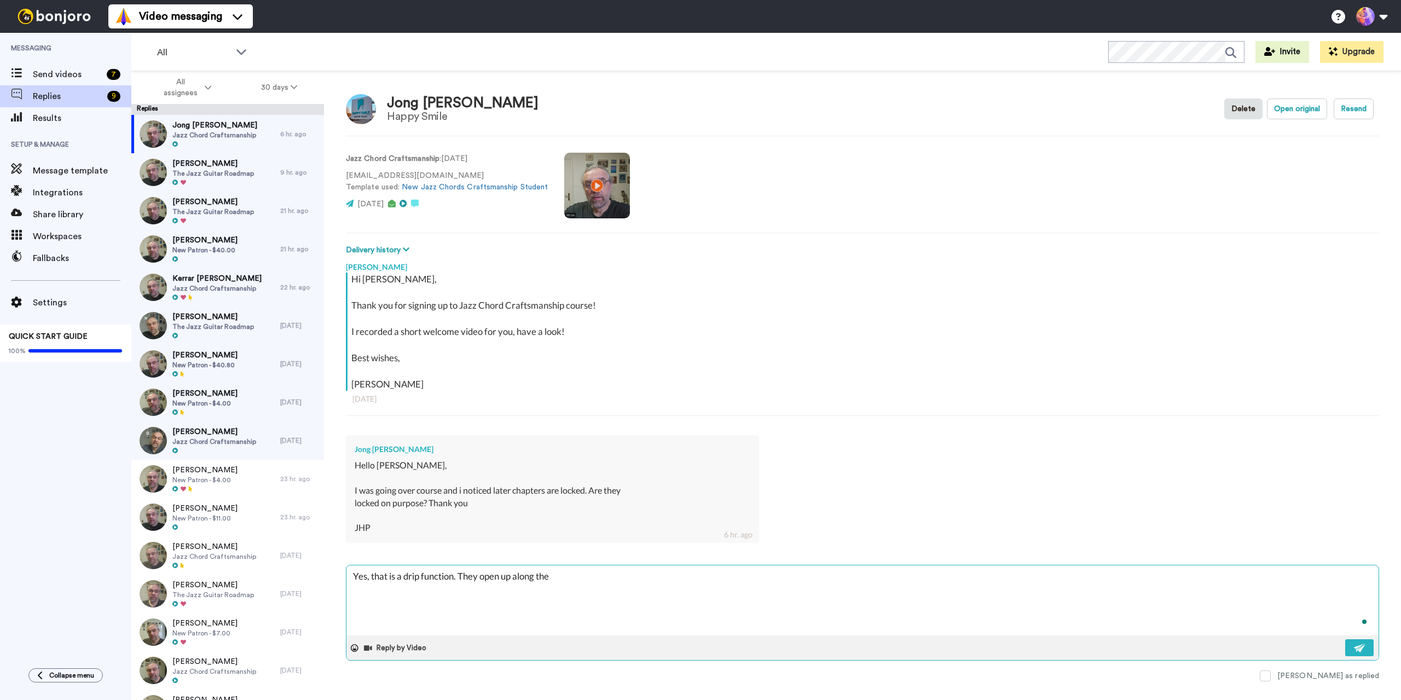
type textarea "Yes, that is a drip function. They open up along the w"
type textarea "x"
type textarea "Yes, that is a drip function. They open up along the wa"
type textarea "x"
type textarea "Yes, that is a drip function. They open up along the way"
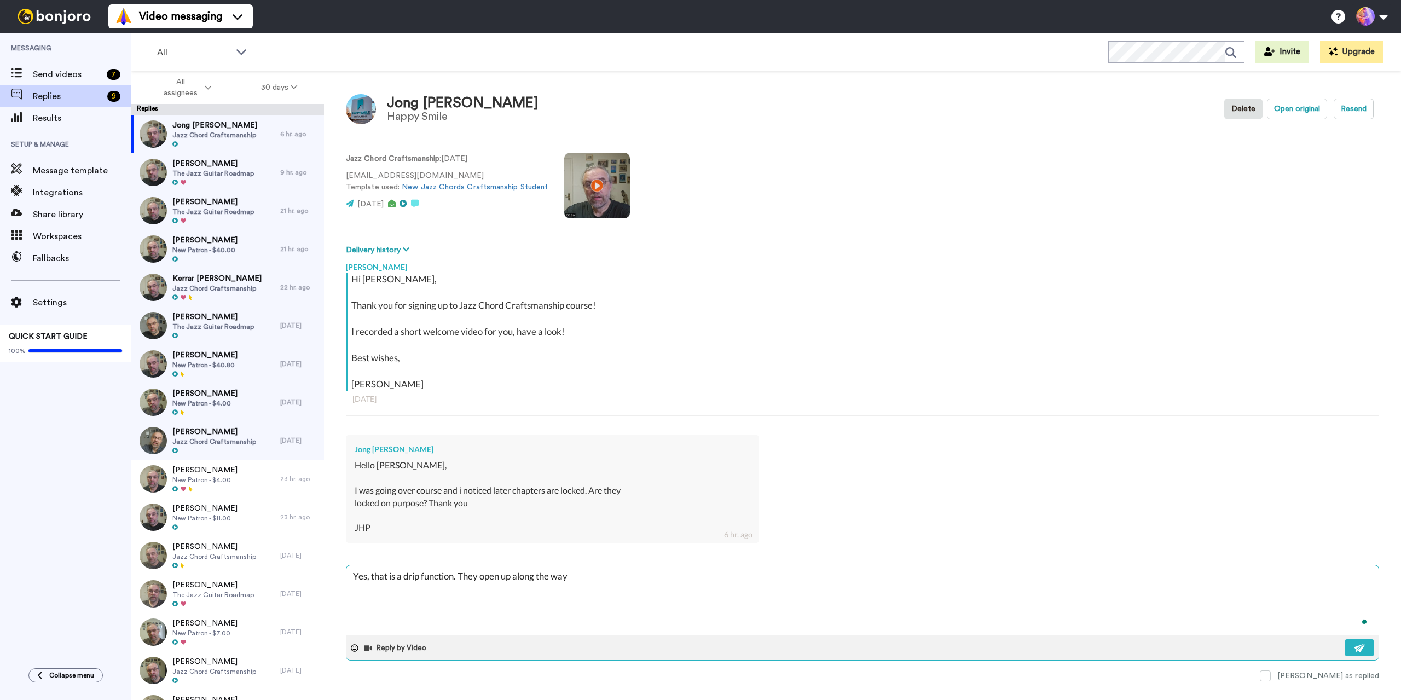
type textarea "x"
type textarea "Yes, that is a drip function. They open up along the way."
type textarea "x"
type textarea "Yes, that is a drip function. They open up along the way."
type textarea "x"
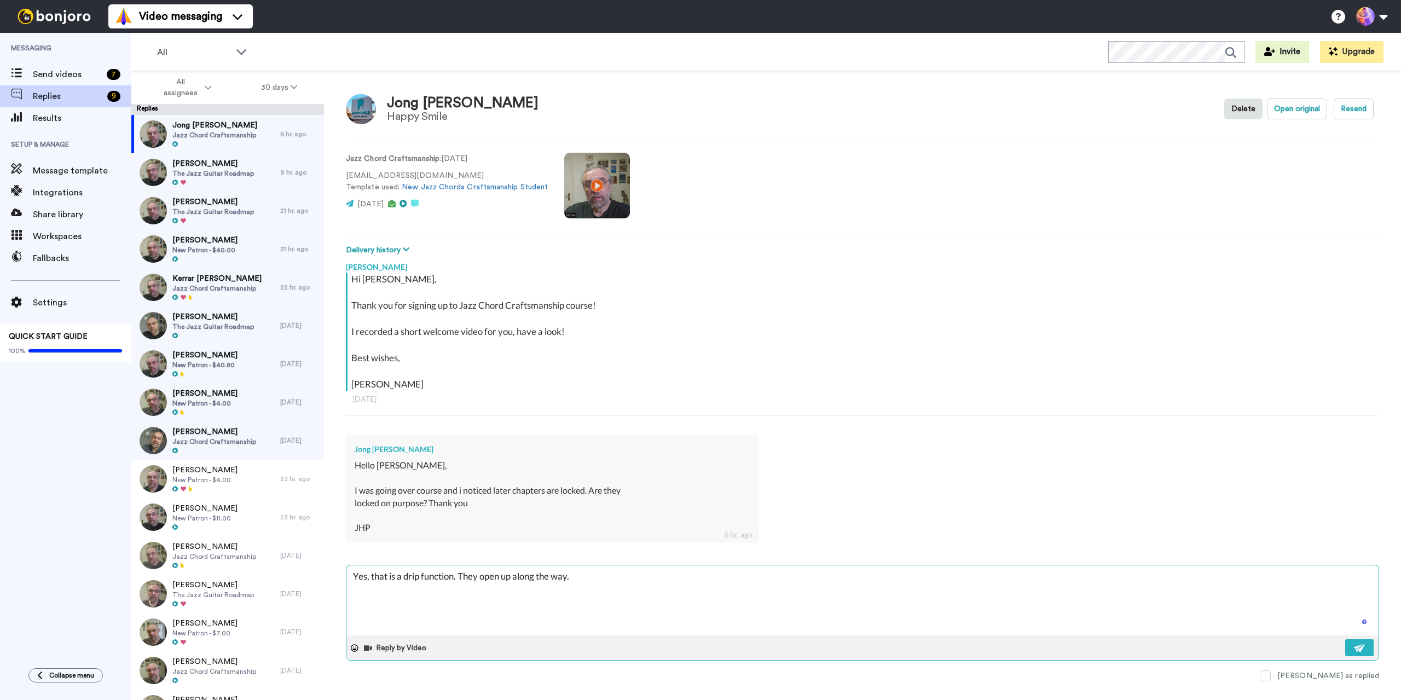
type textarea "Yes, that is a drip function. They open up along the way."
type textarea "x"
type textarea "Yes, that is a drip function. They open up along the way."
type textarea "x"
type textarea "Yes, that is a drip function. They open up along the way. Y"
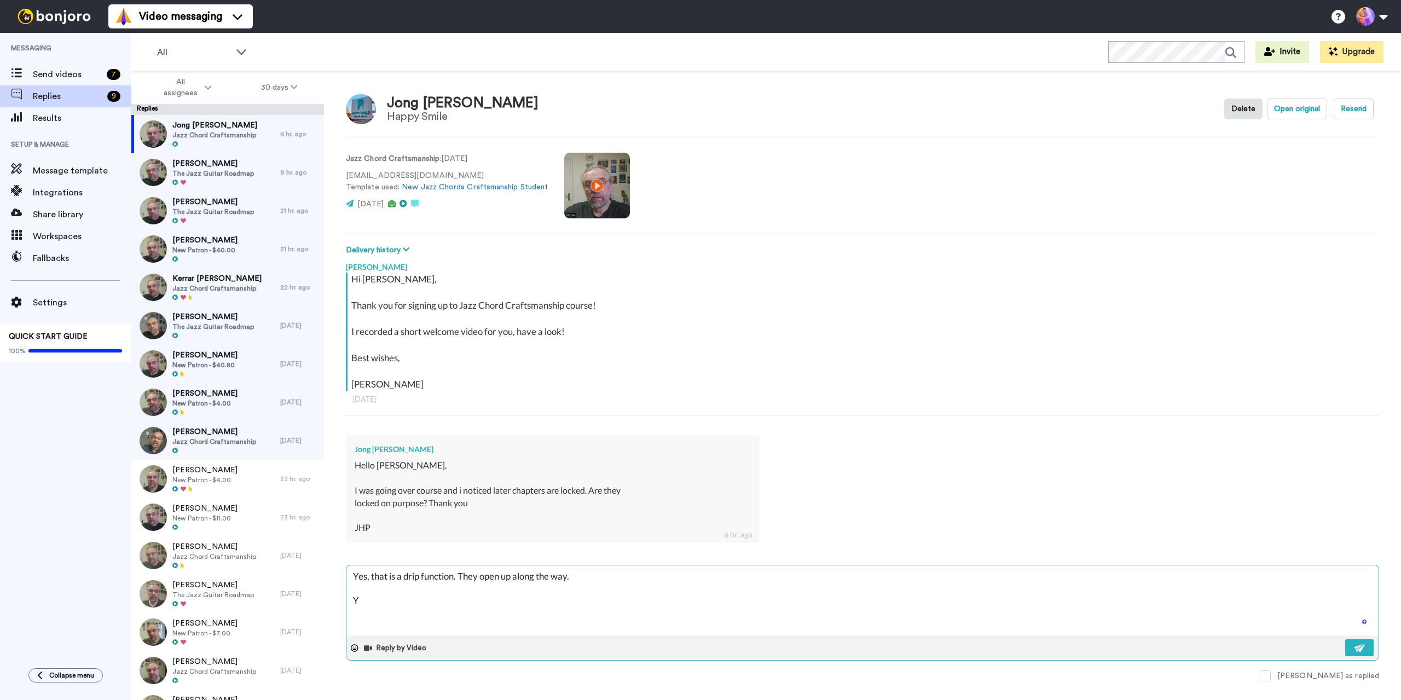
type textarea "x"
type textarea "Yes, that is a drip function. They open up along the way. Yo"
type textarea "x"
type textarea "Yes, that is a drip function. They open up along the way. You"
type textarea "x"
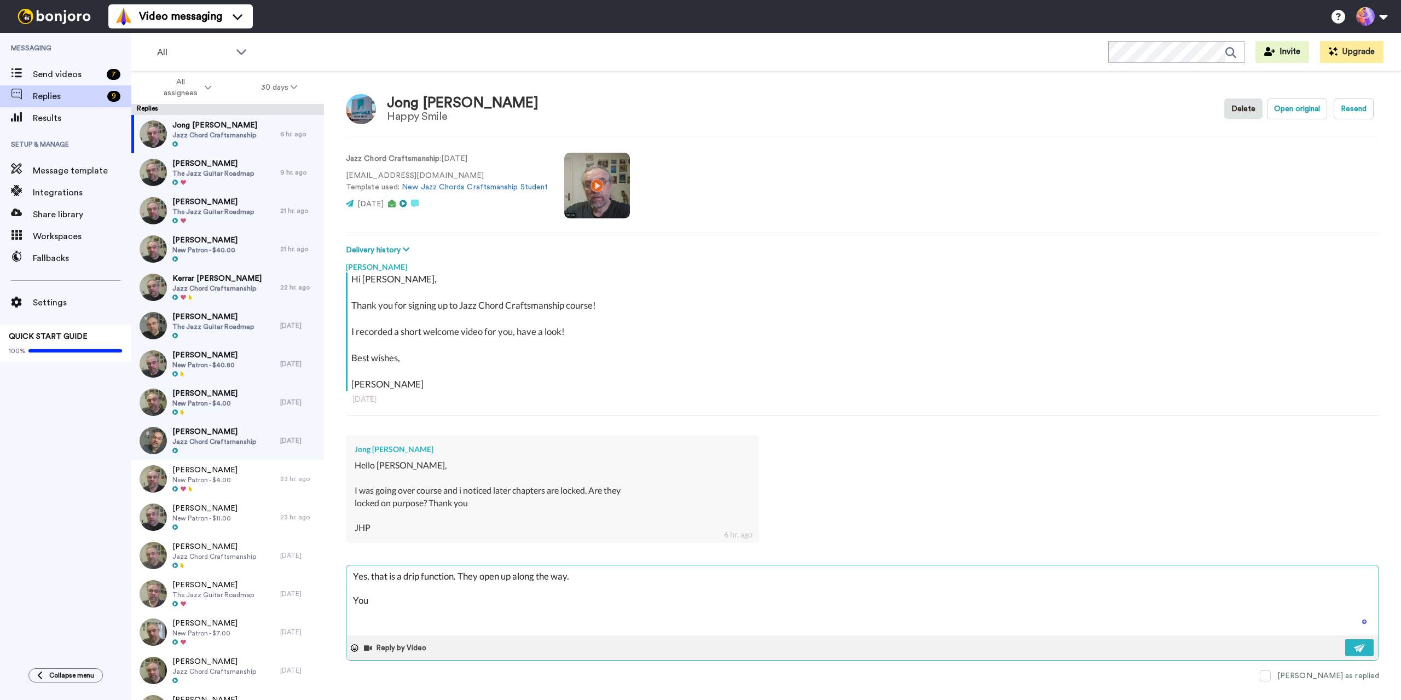
type textarea "Yes, that is a drip function. They open up along the way. You"
type textarea "x"
type textarea "Yes, that is a drip function. They open up along the way. You c"
type textarea "x"
type textarea "Yes, that is a drip function. They open up along the way. You ca"
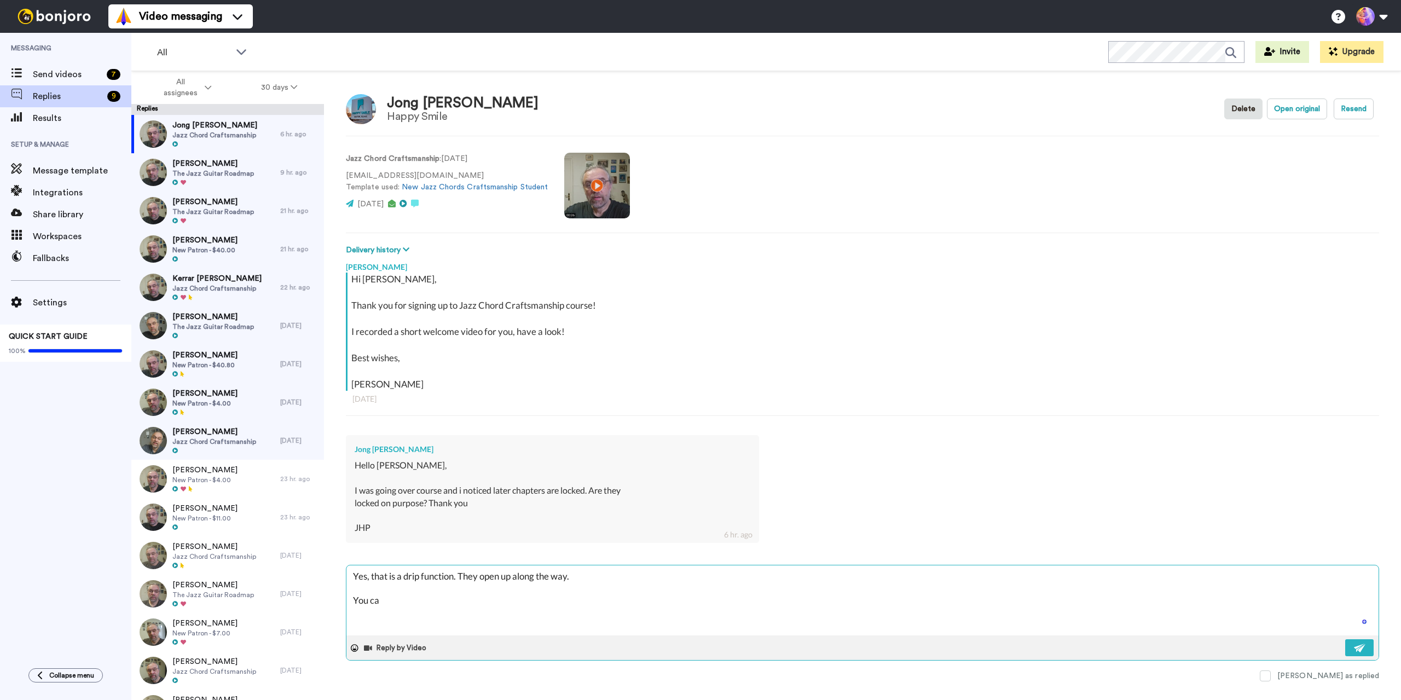
type textarea "x"
type textarea "Yes, that is a drip function. They open up along the way. You can"
type textarea "x"
type textarea "Yes, that is a drip function. They open up along the way. You can"
type textarea "x"
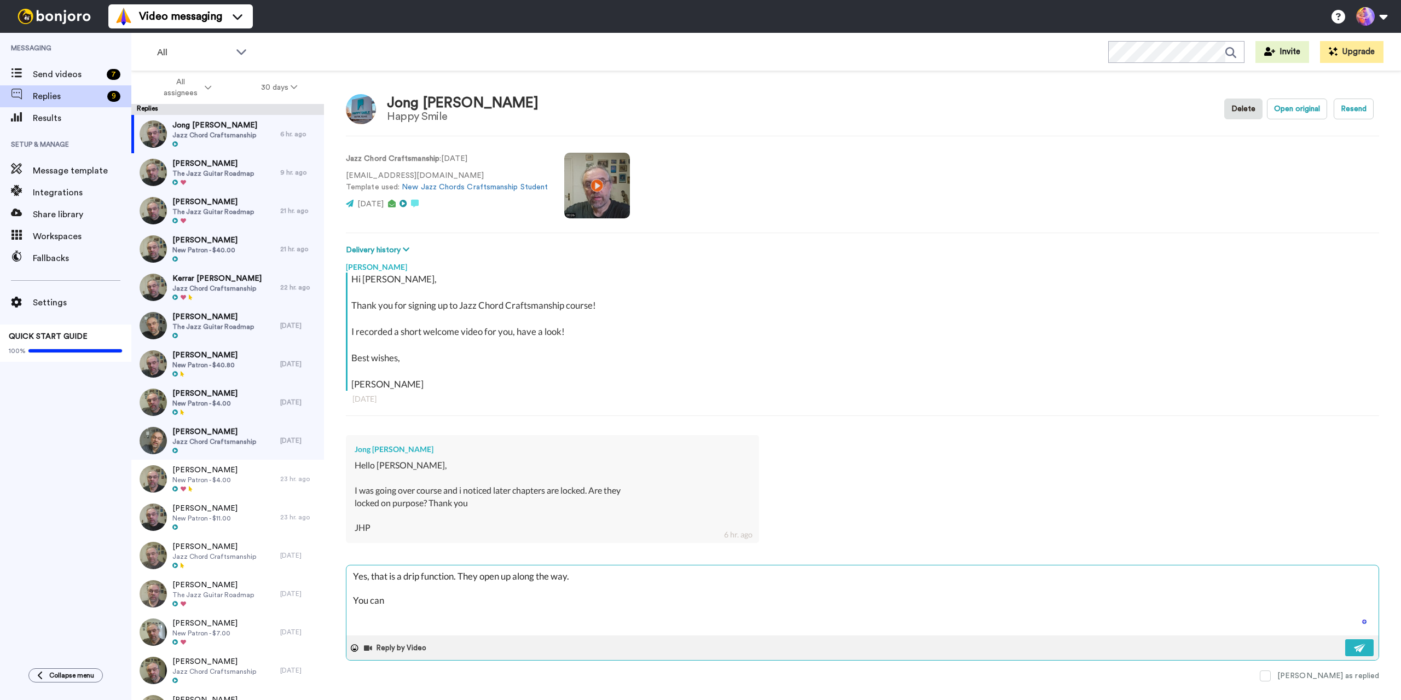
type textarea "Yes, that is a drip function. They open up along the way. You can p"
type textarea "x"
type textarea "Yes, that is a drip function. They open up along the way. You can po"
type textarea "x"
type textarea "Yes, that is a drip function. They open up along the way. You can pos"
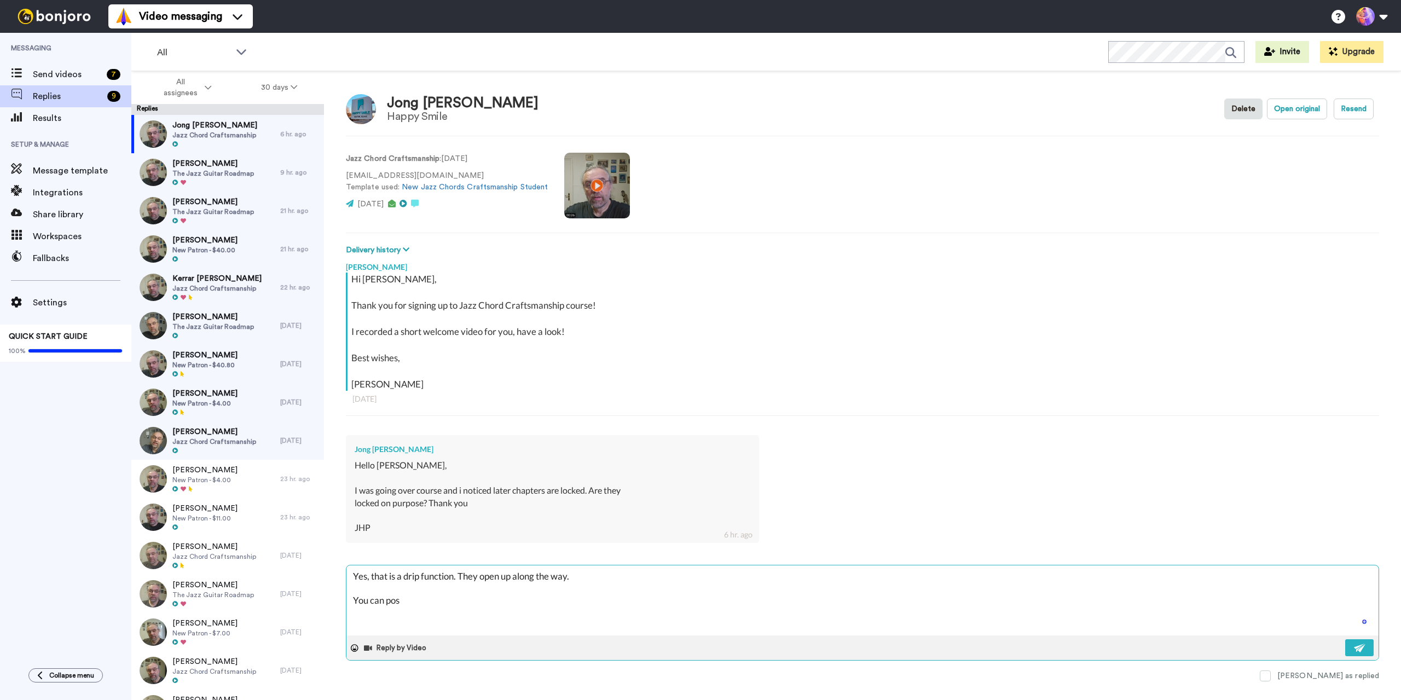
type textarea "x"
type textarea "Yes, that is a drip function. They open up along the way. You can post"
type textarea "x"
type textarea "Yes, that is a drip function. They open up along the way. You can post"
type textarea "x"
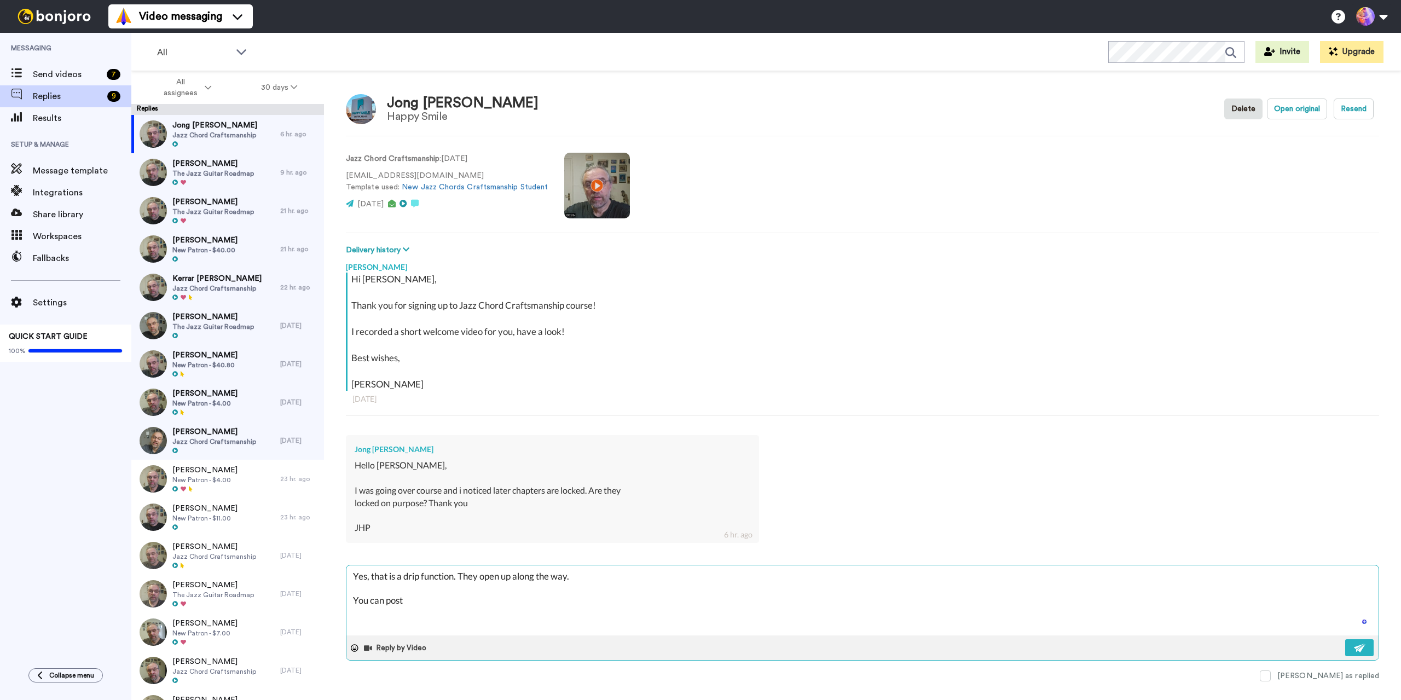
type textarea "Yes, that is a drip function. They open up along the way. You can post w"
type textarea "x"
type textarea "Yes, that is a drip function. They open up along the way. You can post"
type textarea "x"
type textarea "Yes, that is a drip function. They open up along the way. You can post a"
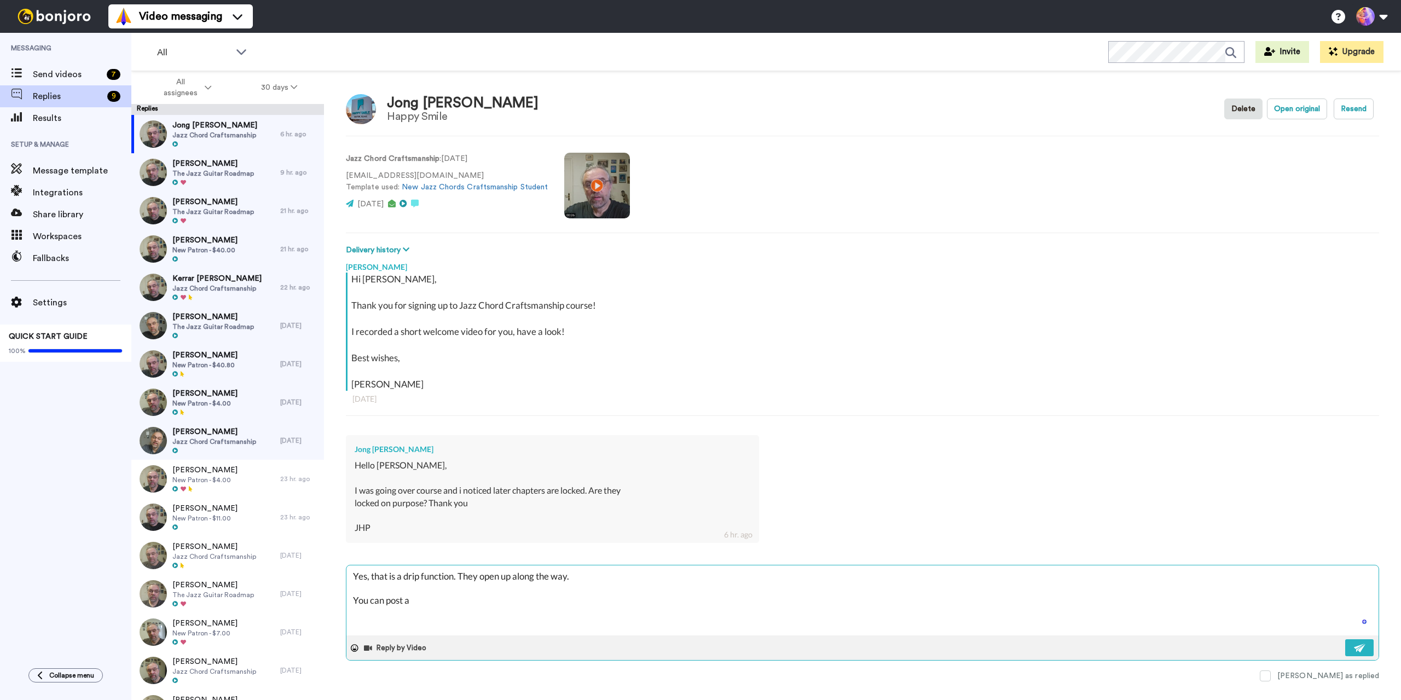
type textarea "x"
type textarea "Yes, that is a drip function. They open up along the way. You can post a"
type textarea "x"
type textarea "Yes, that is a drip function. They open up along the way. You can post a v"
type textarea "x"
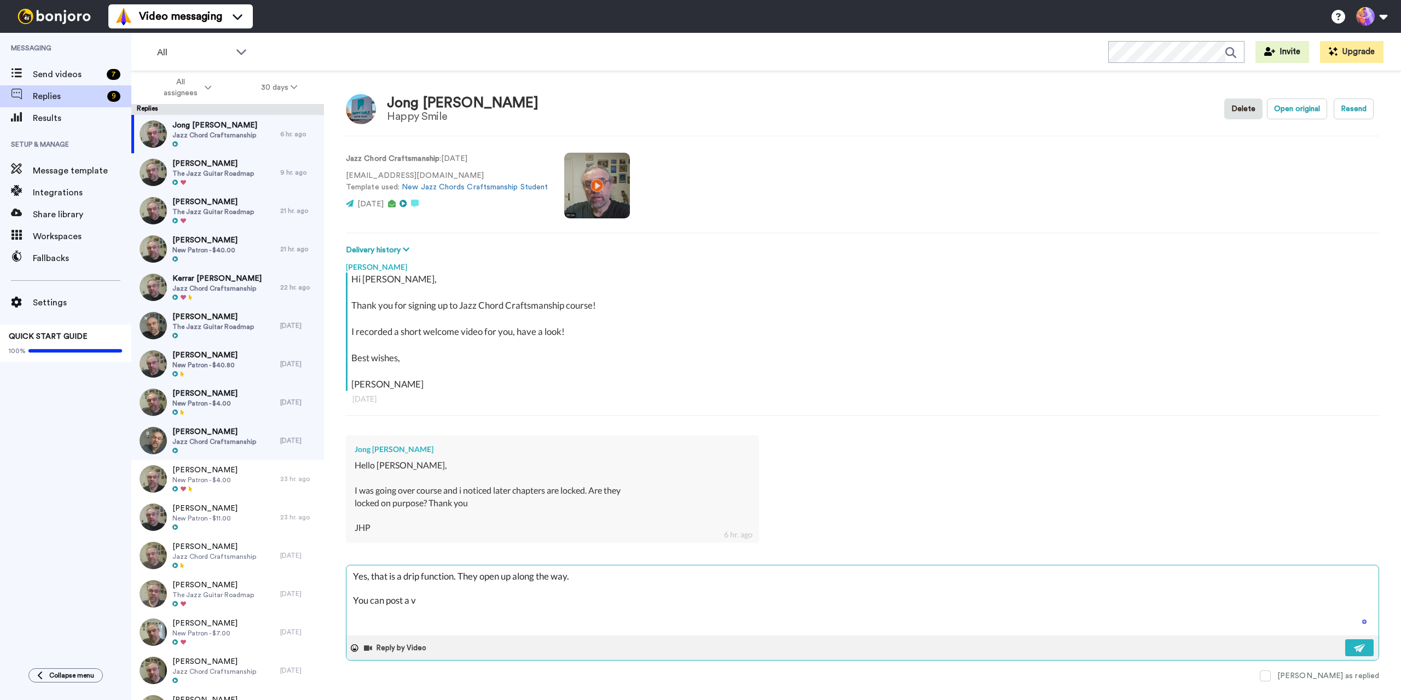
type textarea "Yes, that is a drip function. They open up along the way. You can post a vi"
type textarea "x"
type textarea "Yes, that is a drip function. They open up along the way. You can post a vid"
type textarea "x"
type textarea "Yes, that is a drip function. They open up along the way. You can post a vide"
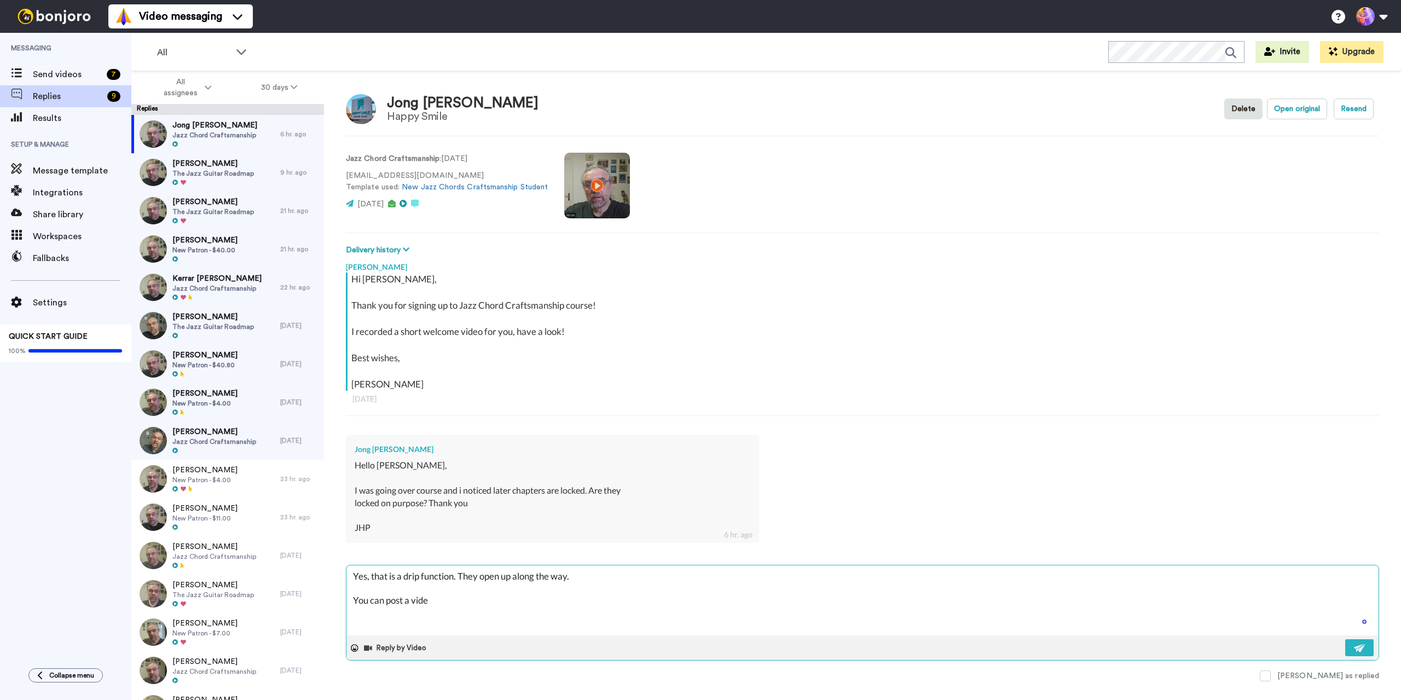
type textarea "x"
type textarea "Yes, that is a drip function. They open up along the way. You can post a video"
type textarea "x"
type textarea "Yes, that is a drip function. They open up along the way. You can post a video"
type textarea "x"
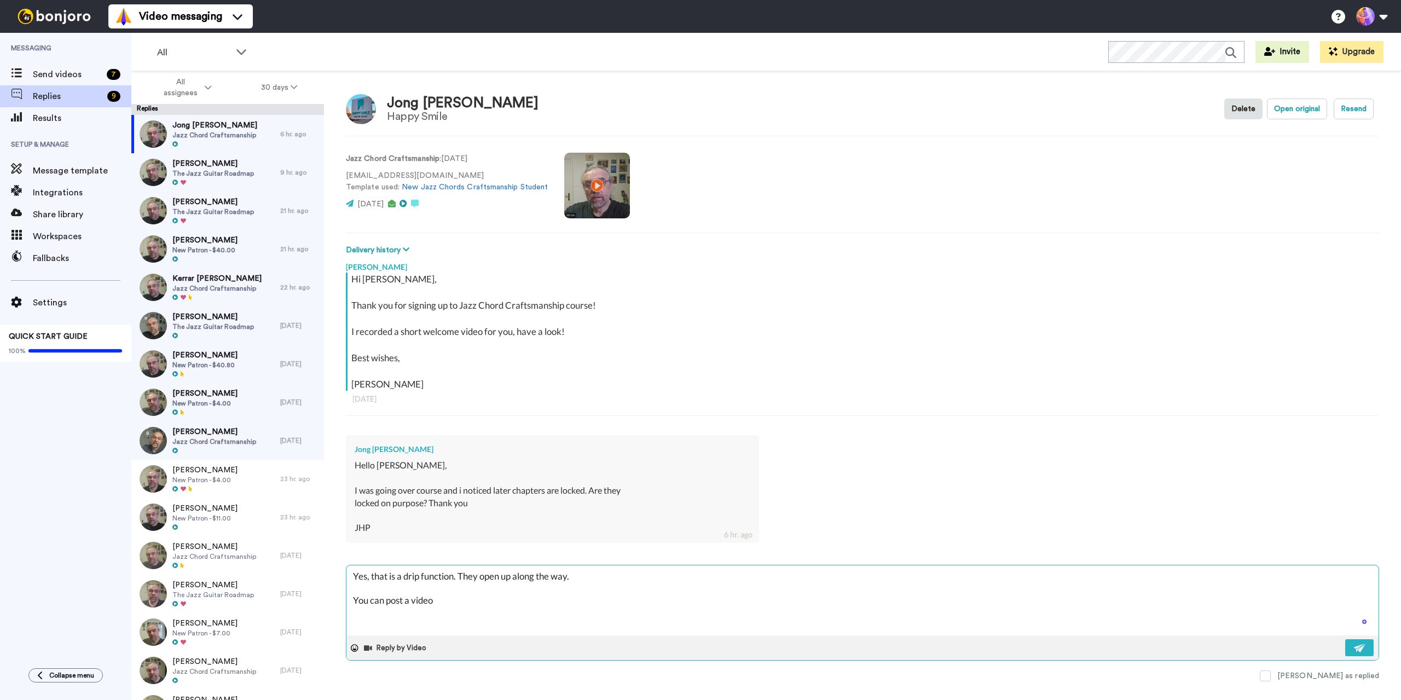
type textarea "Yes, that is a drip function. They open up along the way. You can post a video f"
click at [1364, 653] on button at bounding box center [1359, 647] width 28 height 17
